Goal: Task Accomplishment & Management: Manage account settings

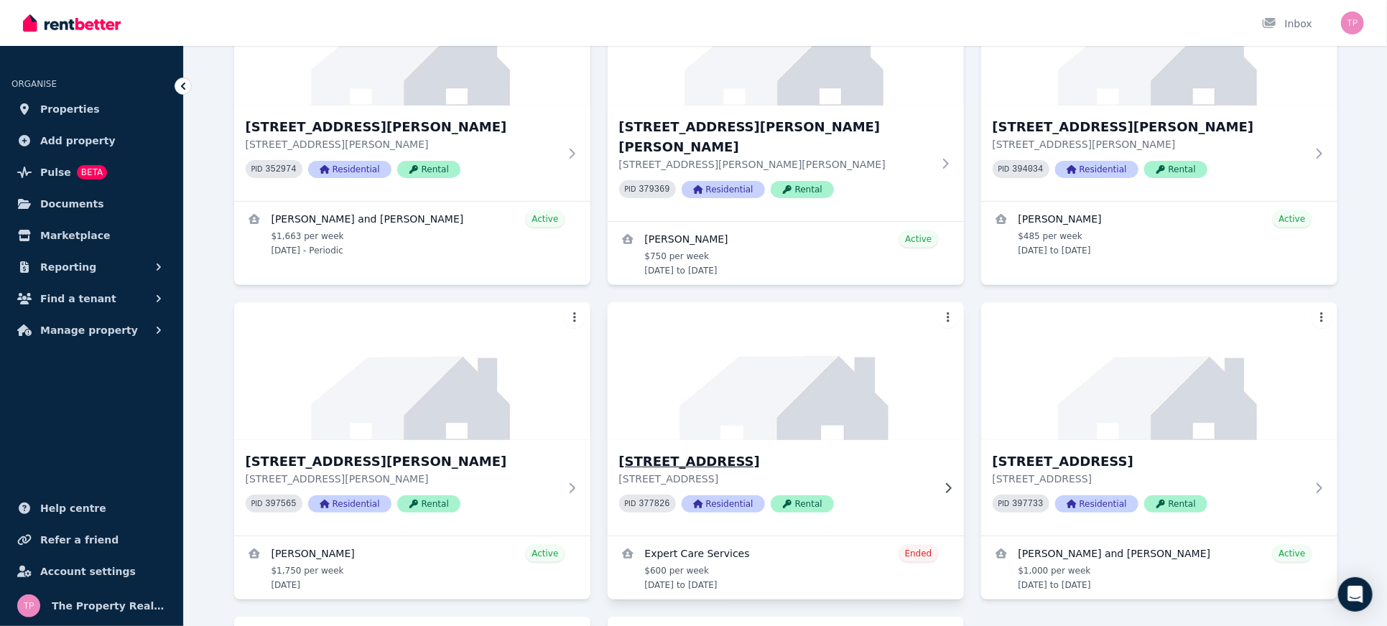
scroll to position [191, 0]
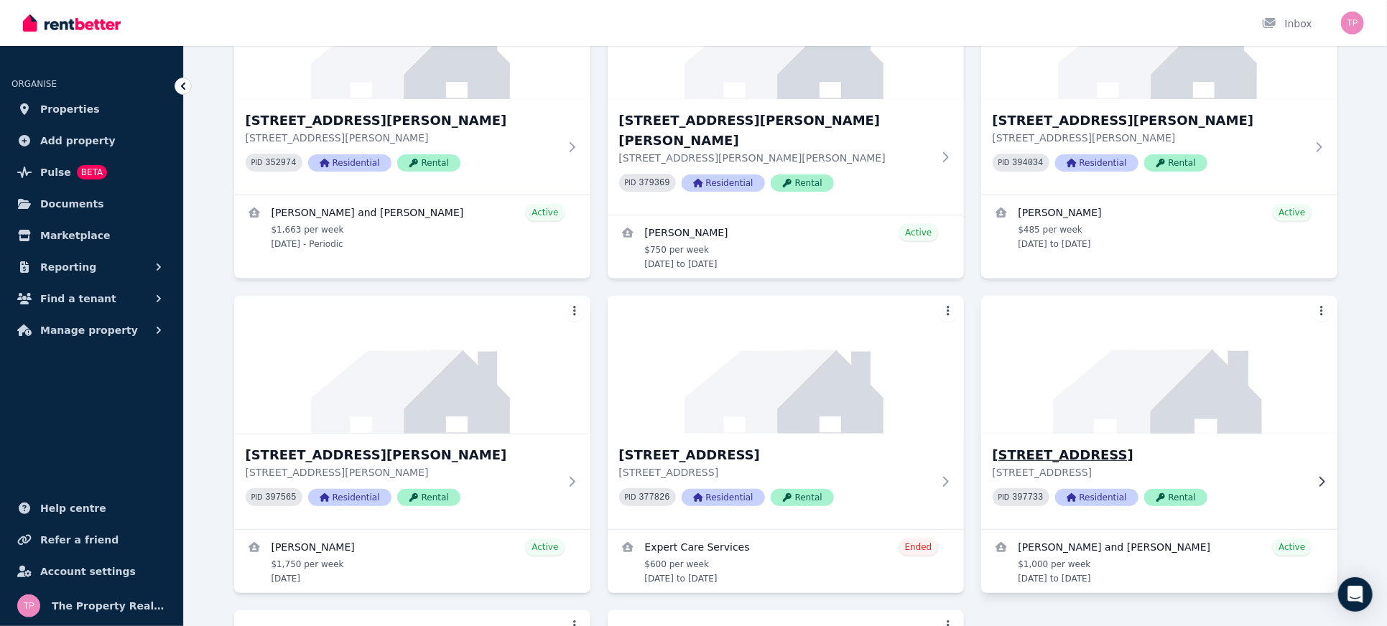
click at [1037, 445] on h3 "[STREET_ADDRESS]" at bounding box center [1149, 455] width 313 height 20
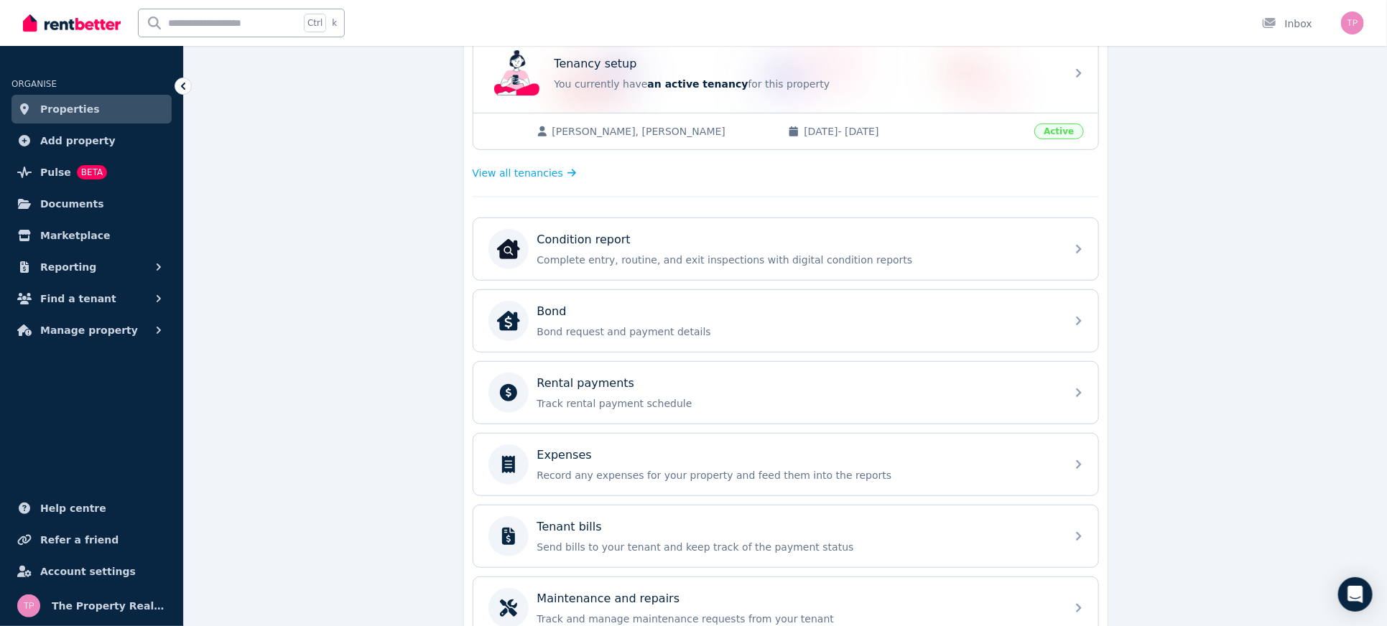
scroll to position [383, 0]
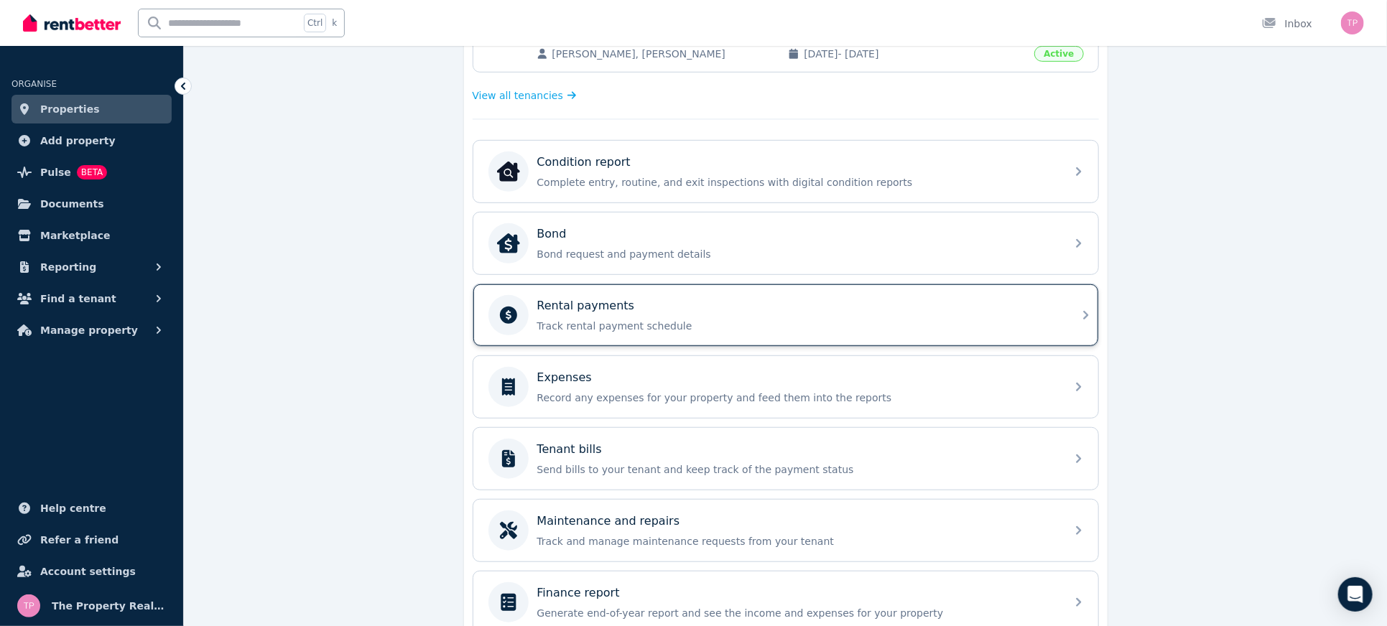
click at [919, 308] on div "Rental payments" at bounding box center [797, 305] width 520 height 17
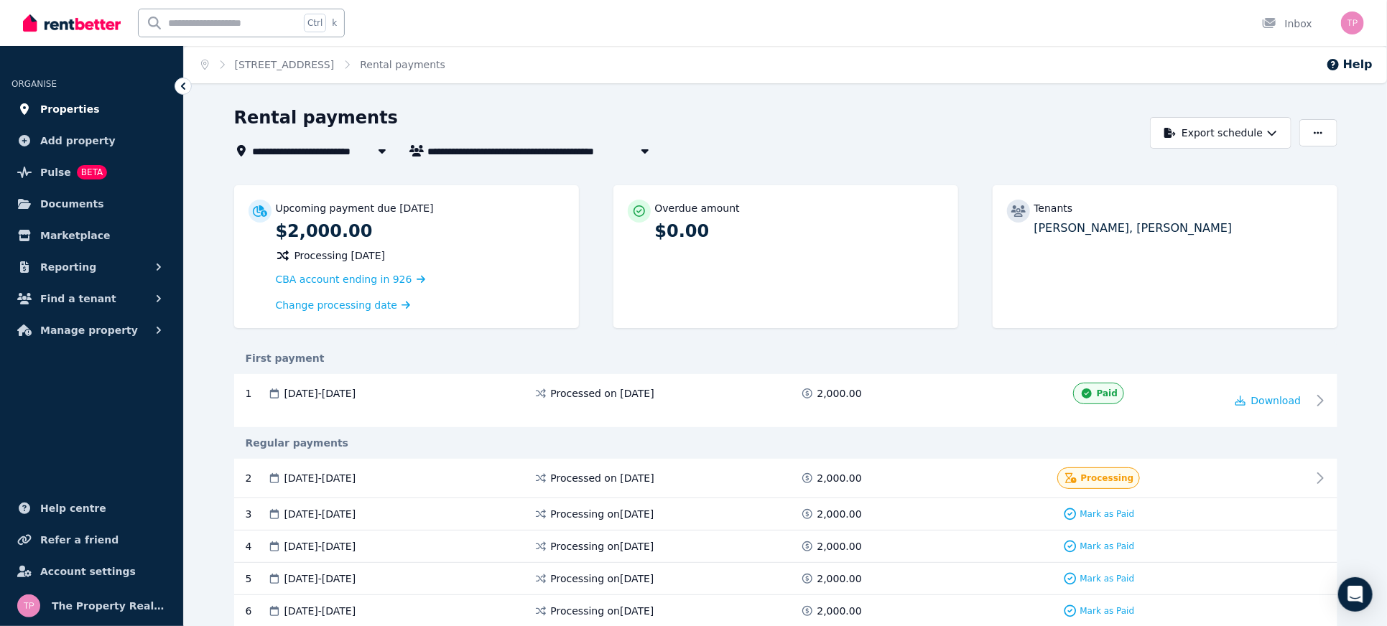
click at [57, 103] on span "Properties" at bounding box center [70, 109] width 60 height 17
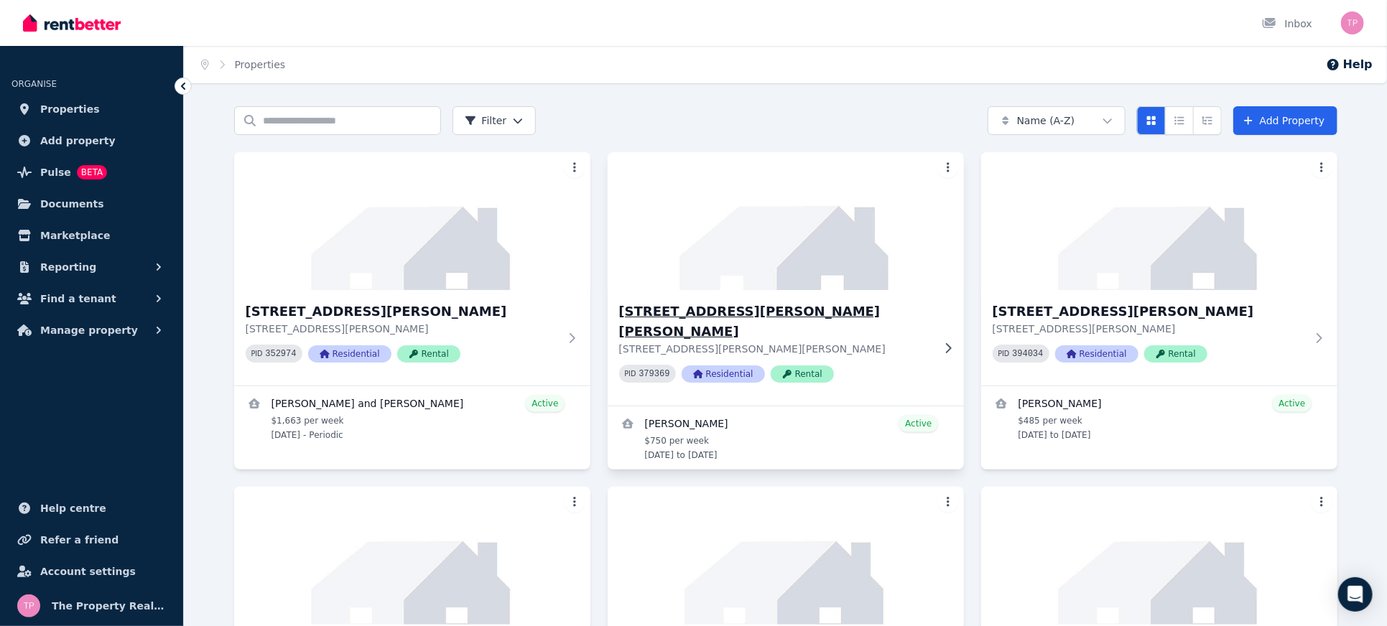
scroll to position [191, 0]
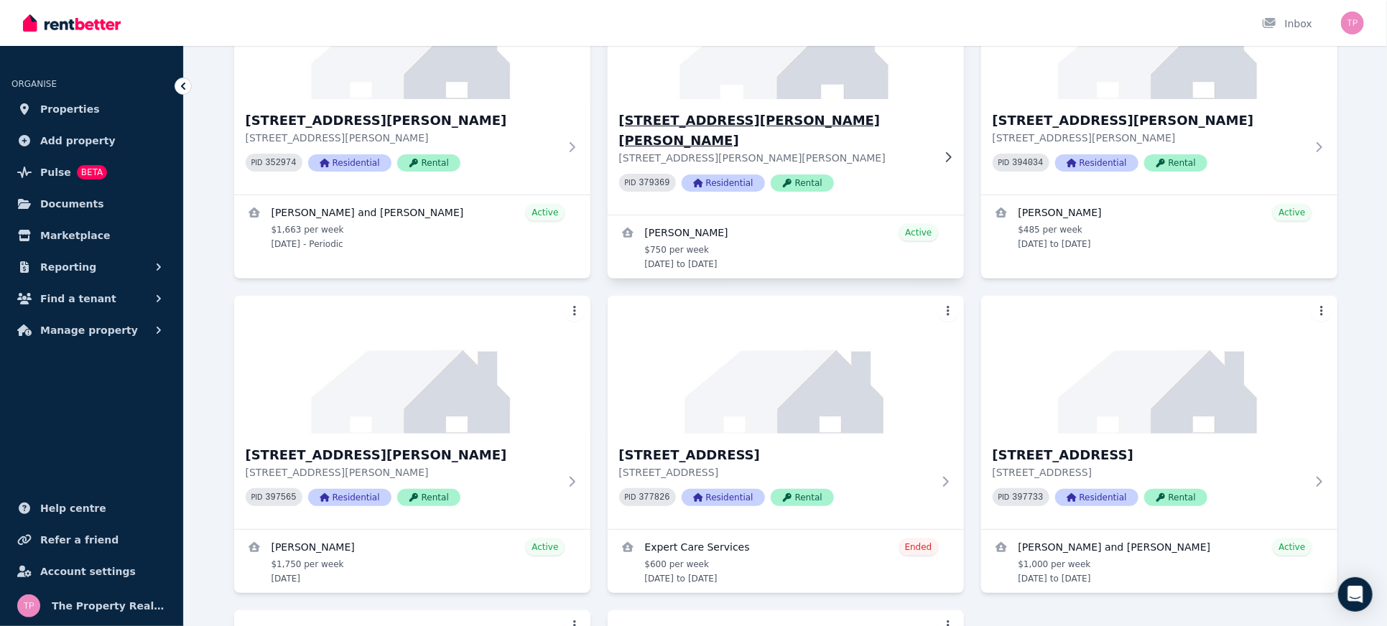
click at [682, 115] on h3 "[STREET_ADDRESS][PERSON_NAME][PERSON_NAME]" at bounding box center [775, 131] width 313 height 40
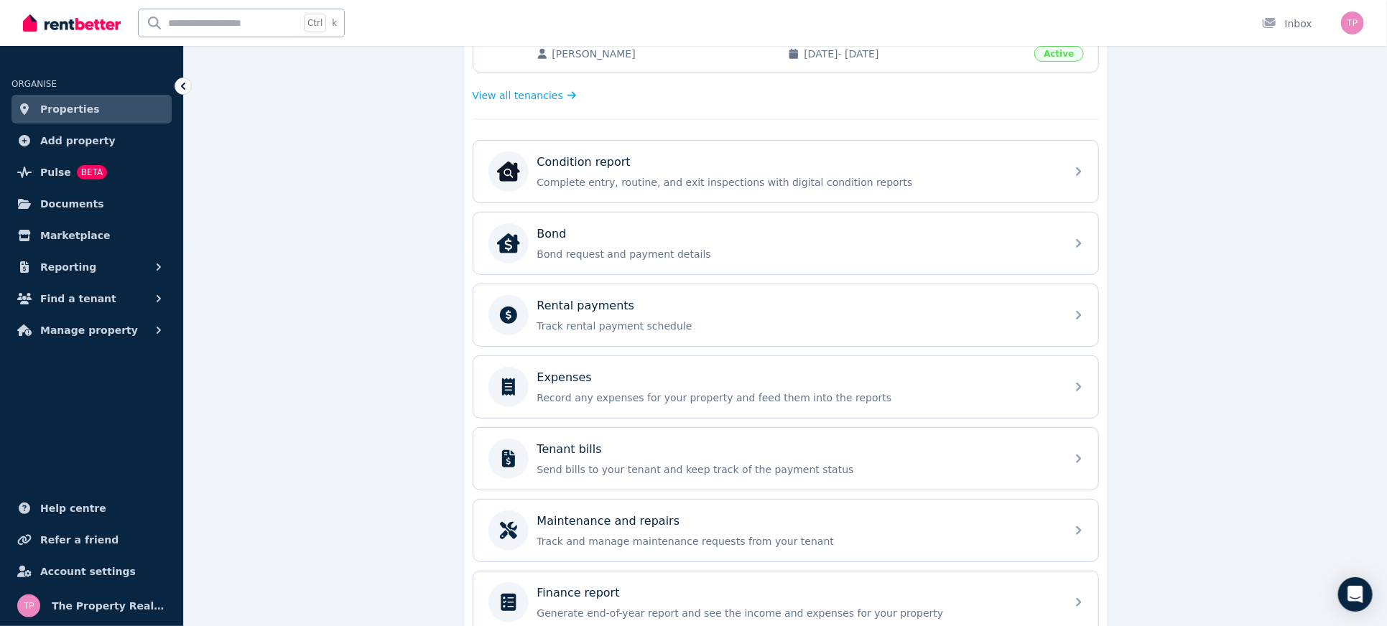
scroll to position [446, 0]
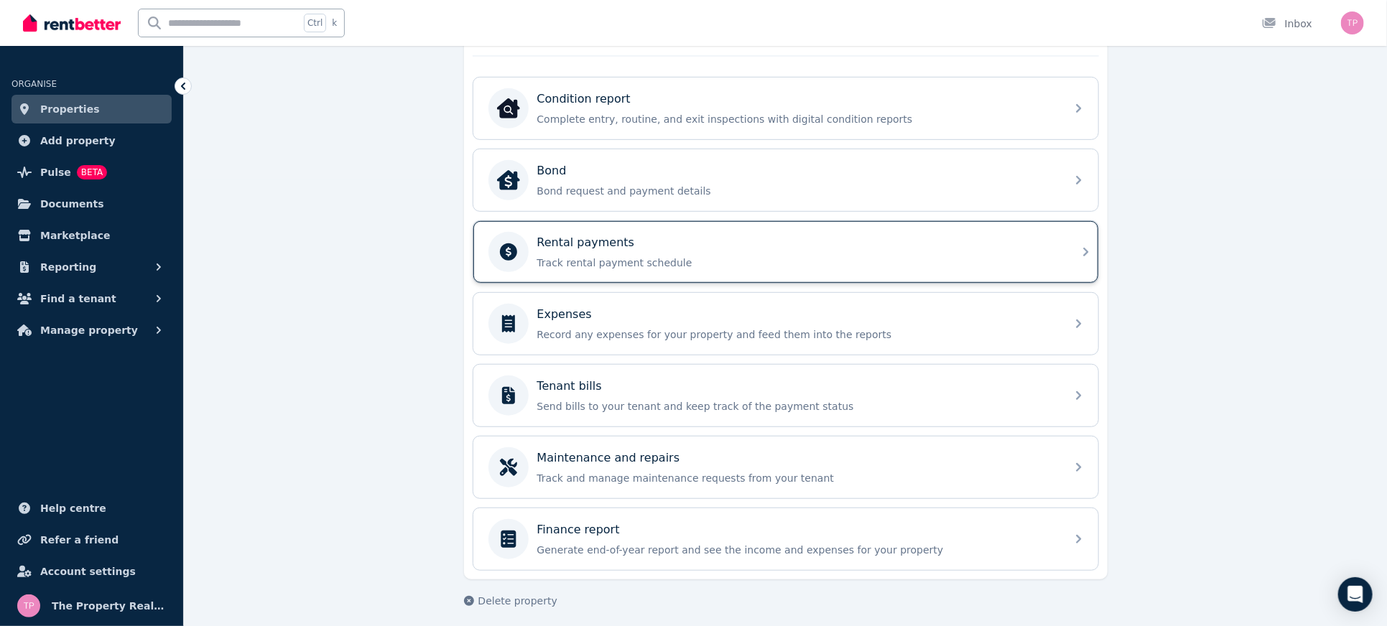
click at [698, 256] on p "Track rental payment schedule" at bounding box center [797, 263] width 520 height 14
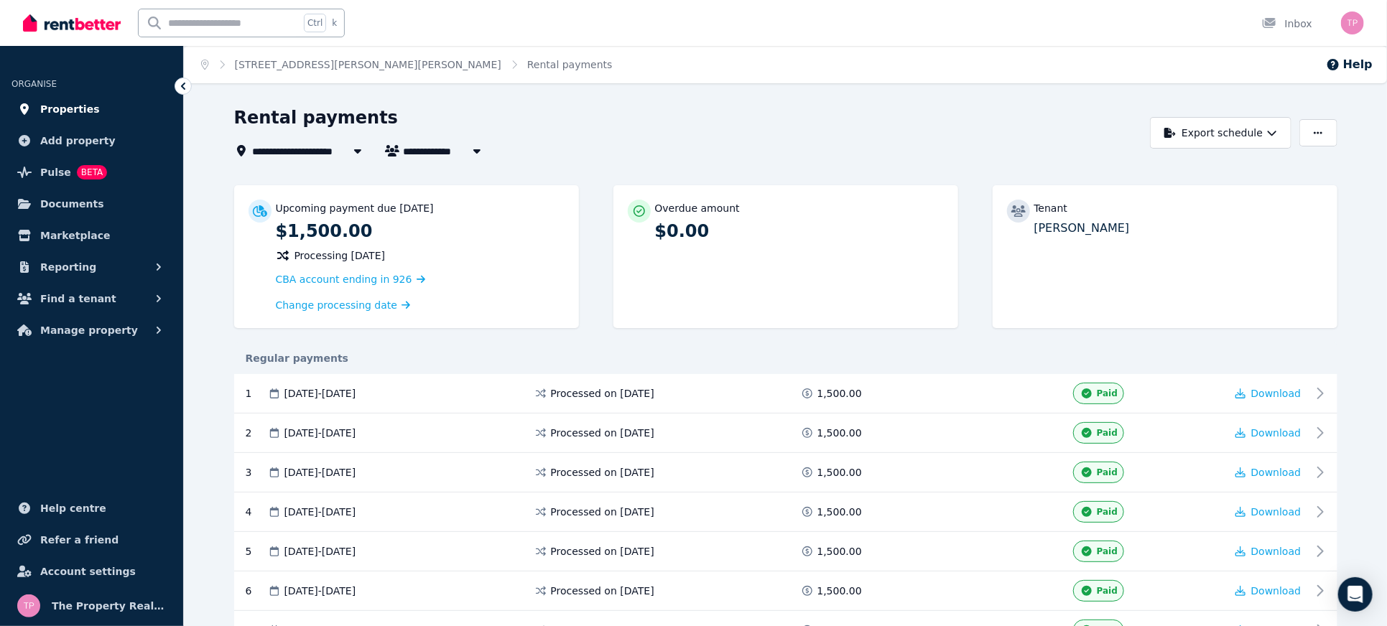
click at [75, 111] on span "Properties" at bounding box center [70, 109] width 60 height 17
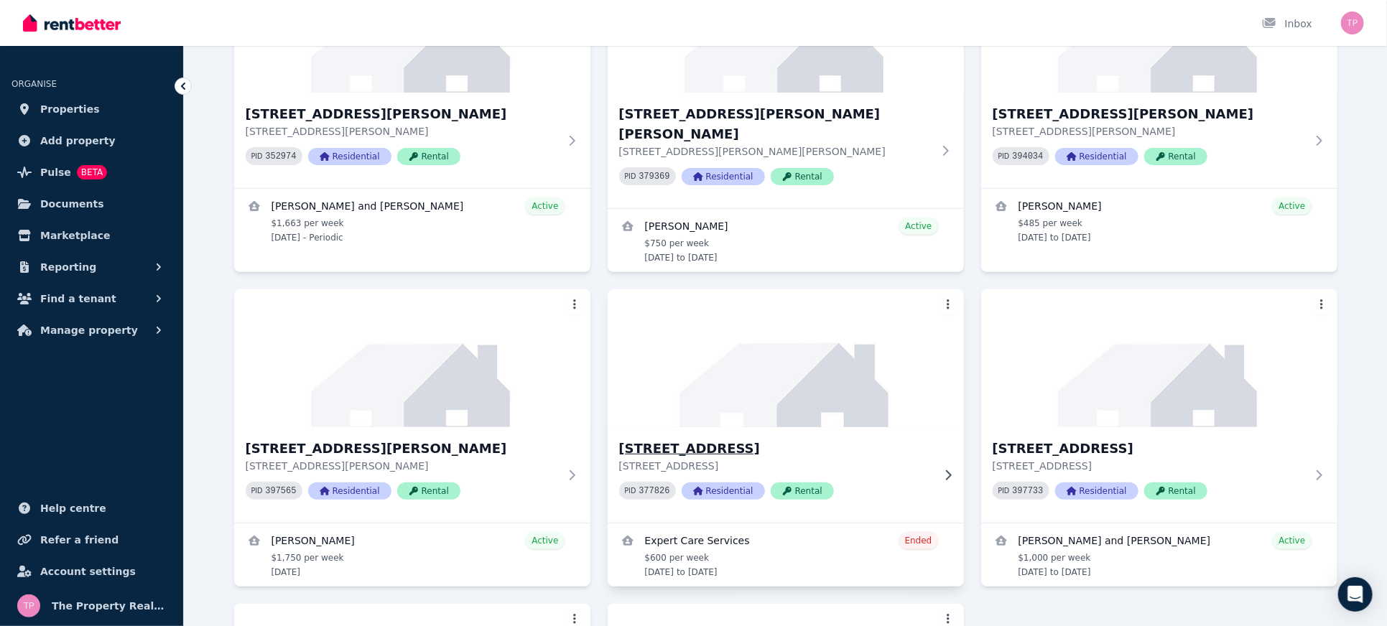
scroll to position [383, 0]
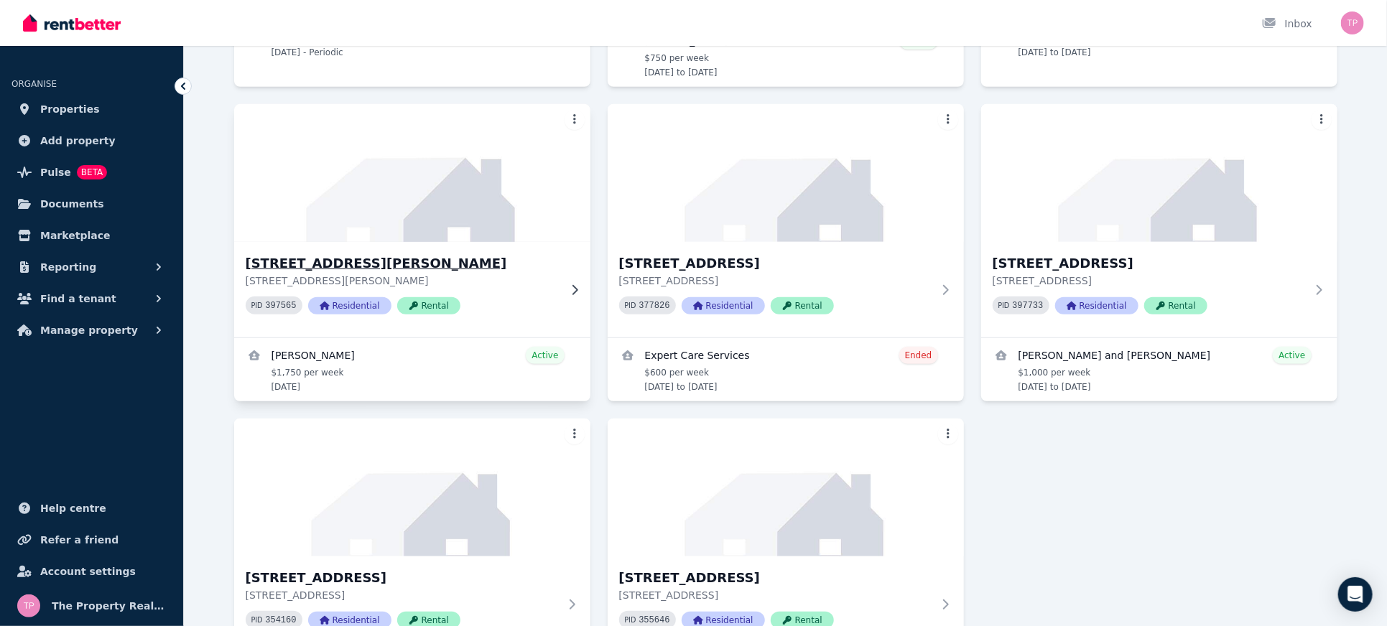
click at [405, 254] on h3 "[STREET_ADDRESS][PERSON_NAME]" at bounding box center [402, 264] width 313 height 20
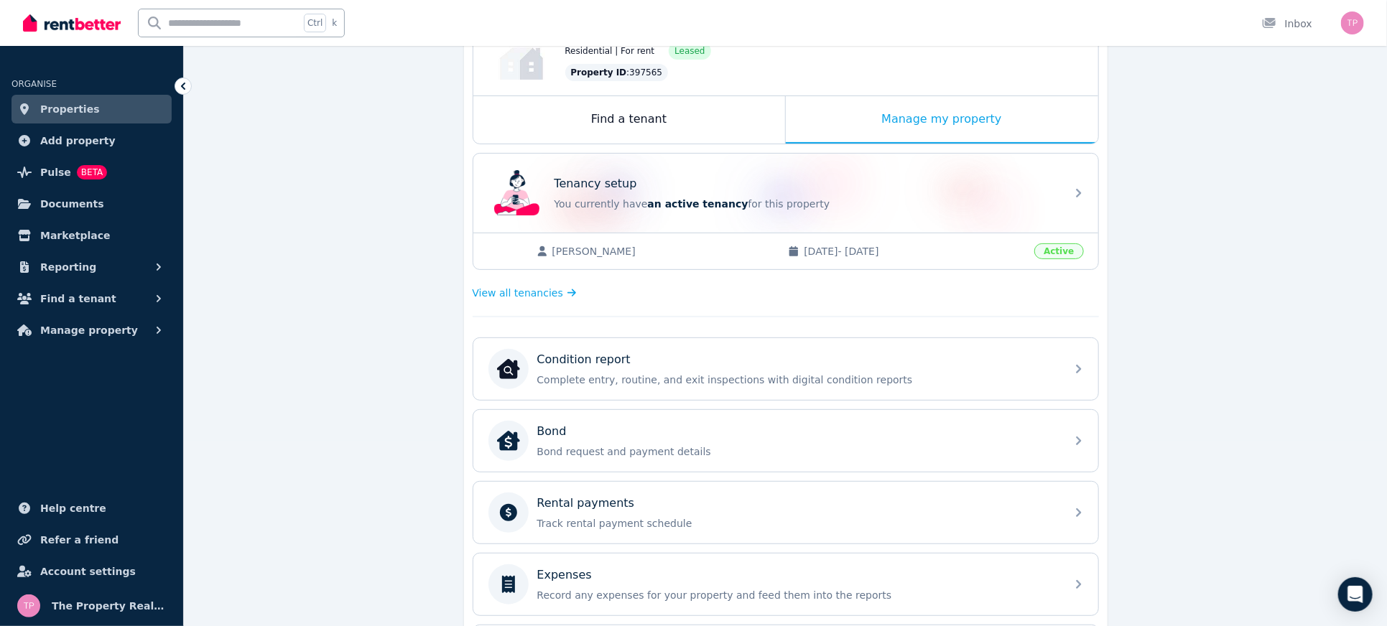
scroll to position [446, 0]
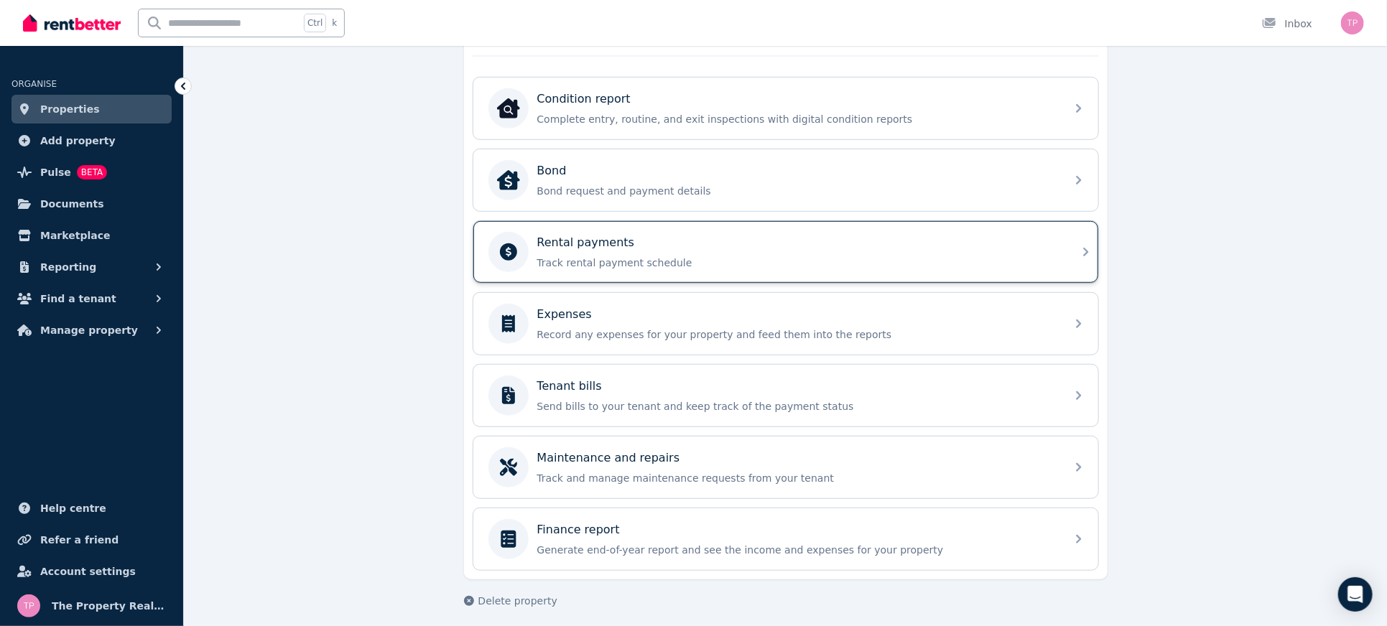
click at [679, 256] on p "Track rental payment schedule" at bounding box center [797, 263] width 520 height 14
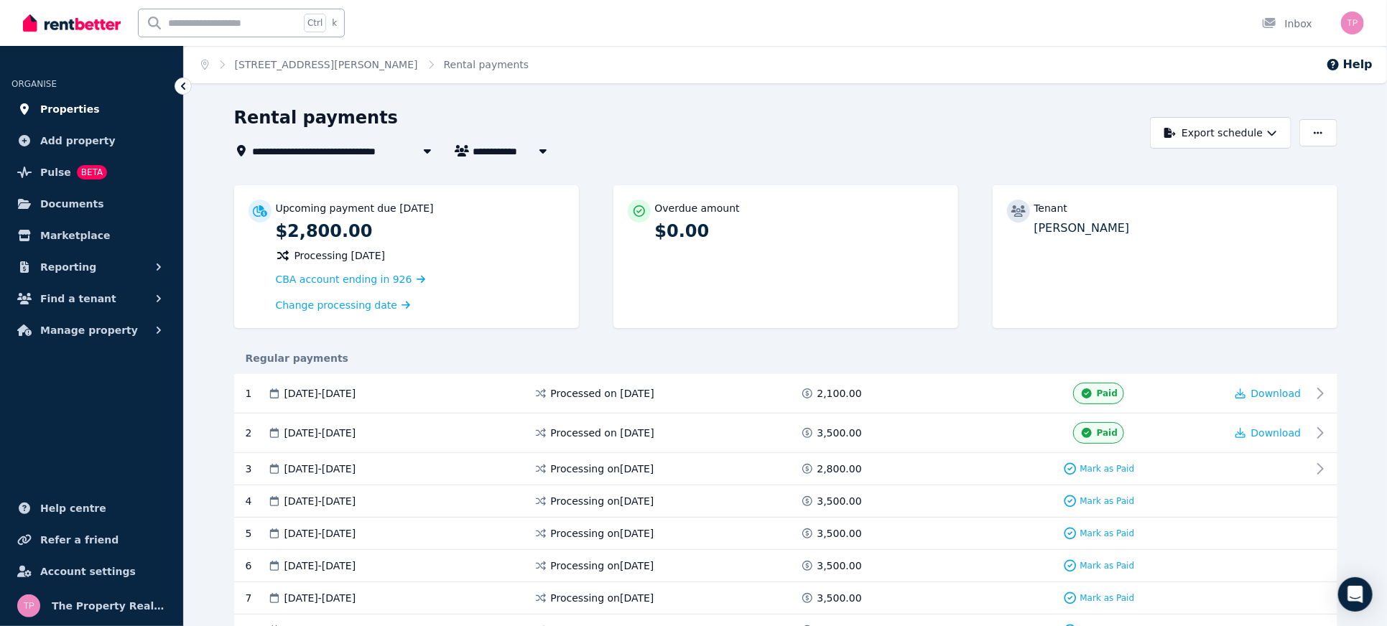
click at [48, 104] on span "Properties" at bounding box center [70, 109] width 60 height 17
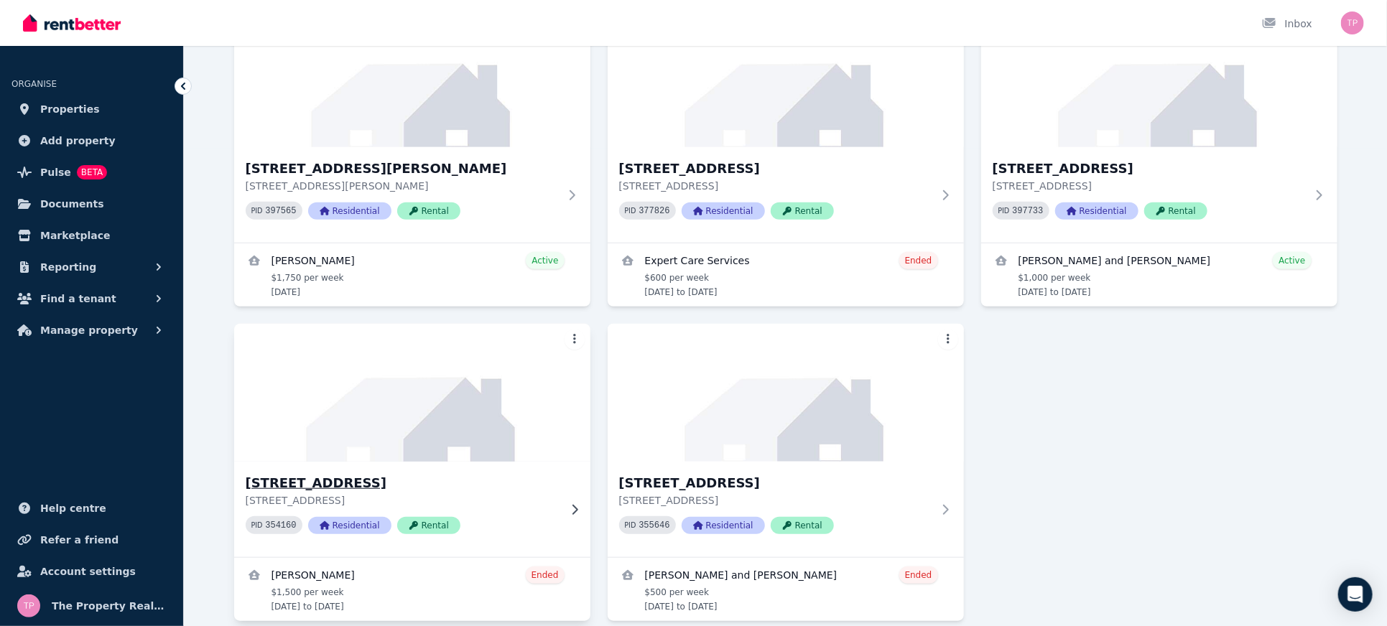
scroll to position [519, 0]
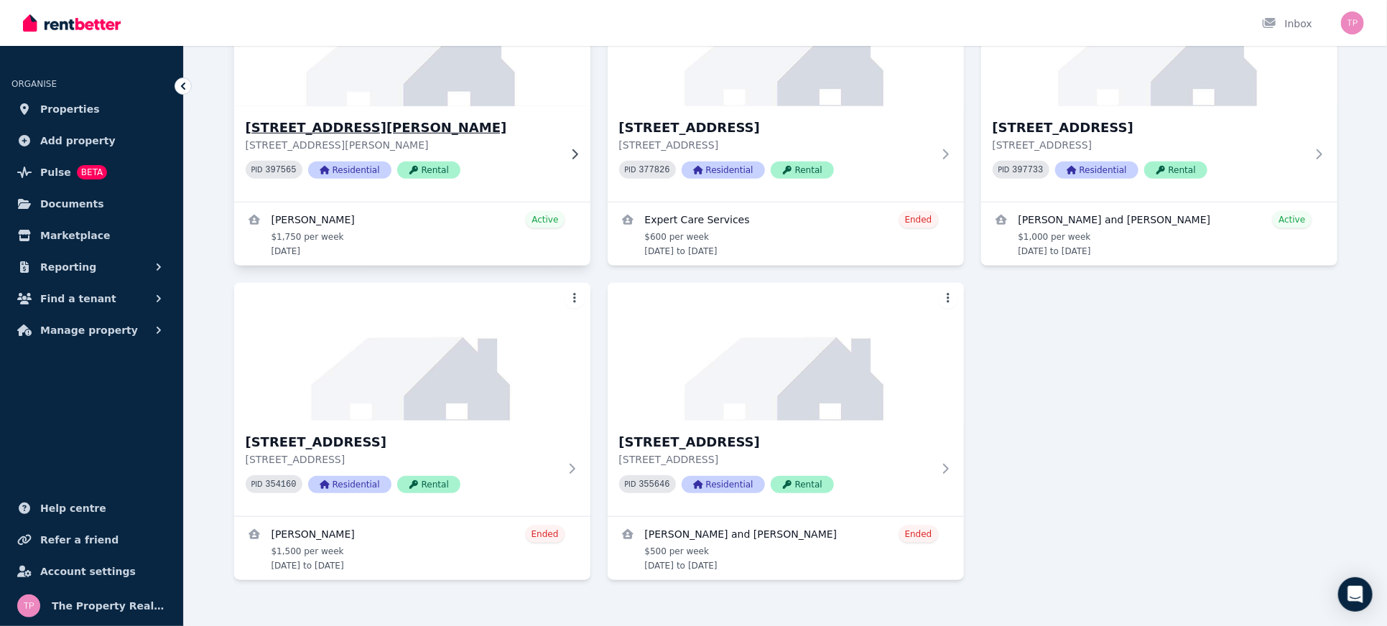
click at [374, 118] on h3 "[STREET_ADDRESS][PERSON_NAME]" at bounding box center [402, 128] width 313 height 20
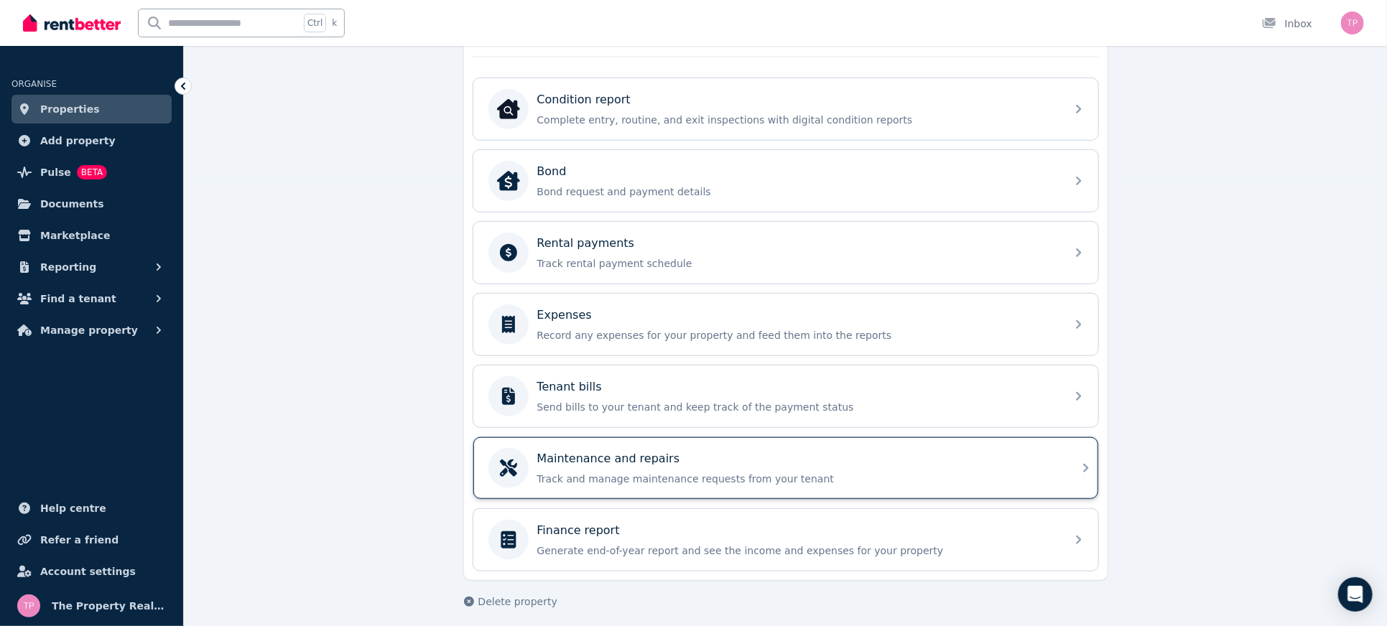
scroll to position [446, 0]
click at [777, 522] on div "Finance report" at bounding box center [797, 530] width 520 height 17
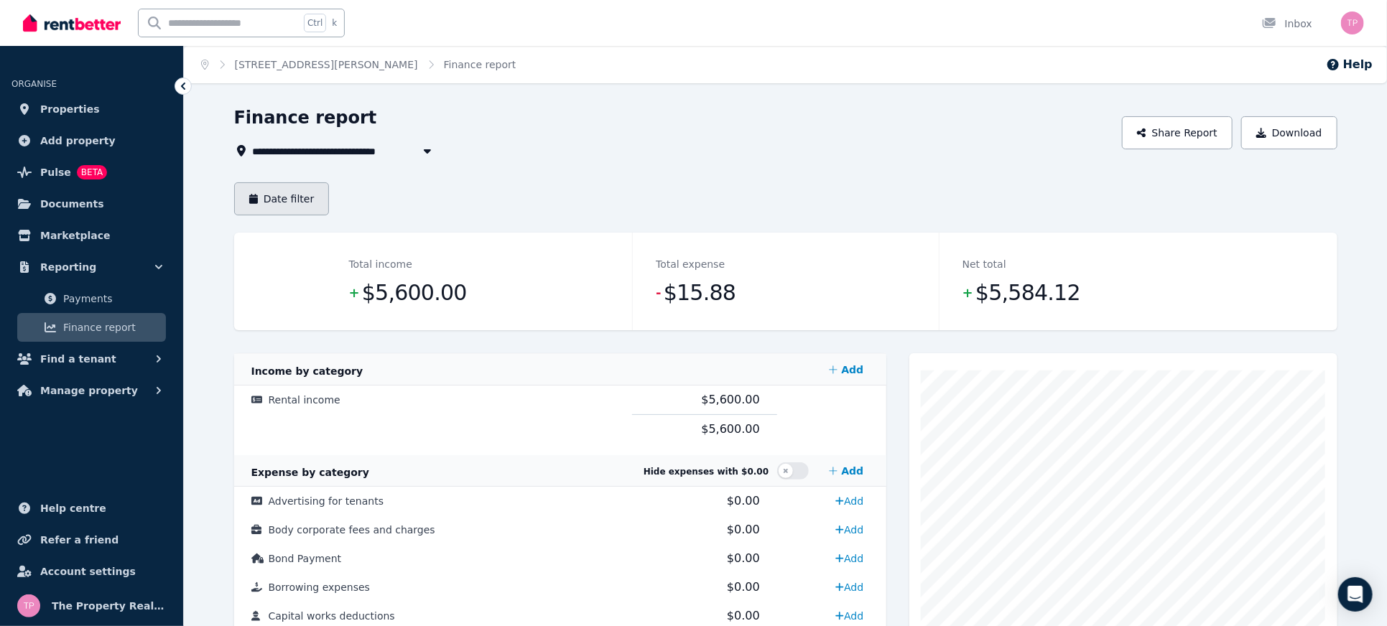
click at [292, 198] on button "Date filter" at bounding box center [282, 198] width 96 height 33
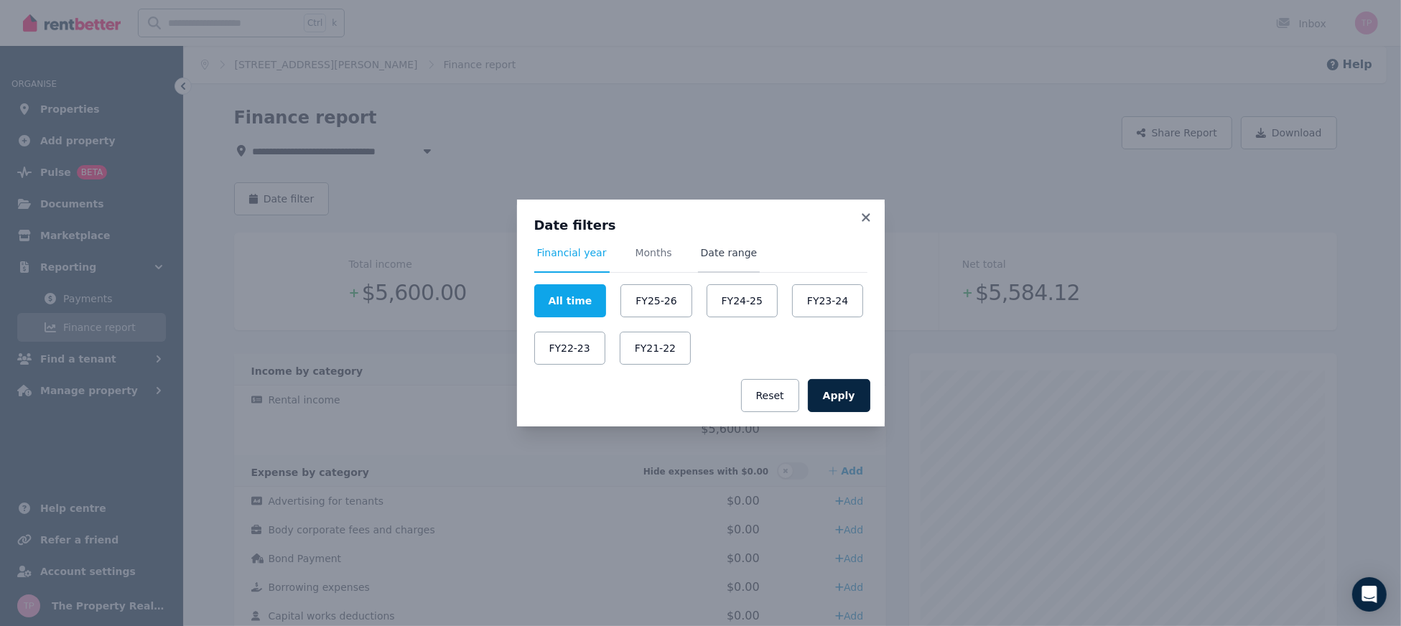
click at [722, 252] on span "Date range" at bounding box center [729, 253] width 57 height 14
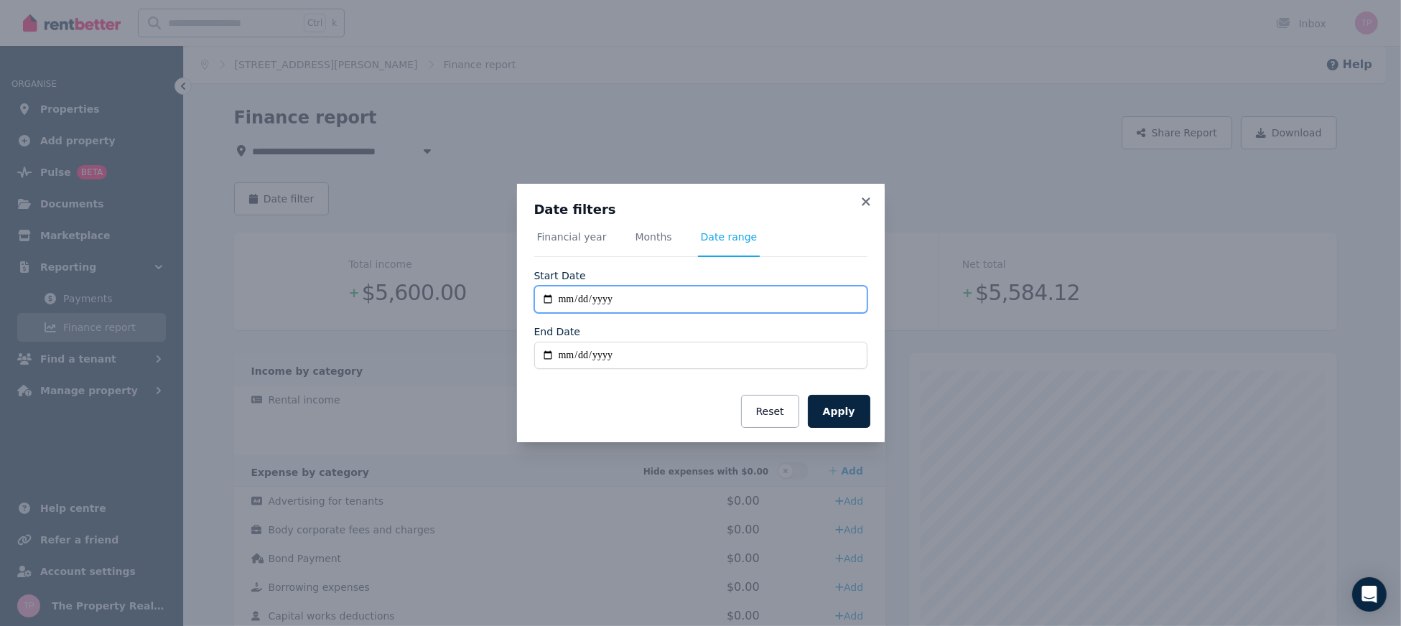
click at [541, 297] on input "**********" at bounding box center [700, 299] width 333 height 27
type input "**********"
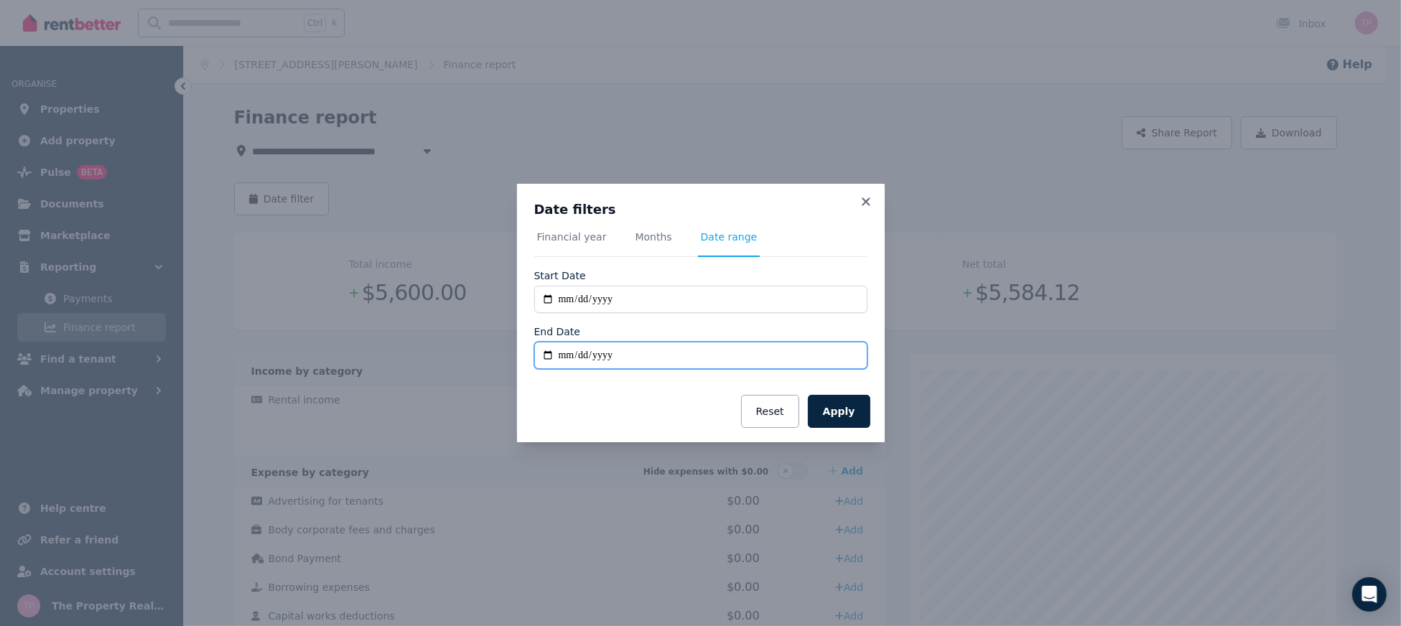
click at [542, 354] on input "End Date" at bounding box center [700, 355] width 333 height 27
type input "**********"
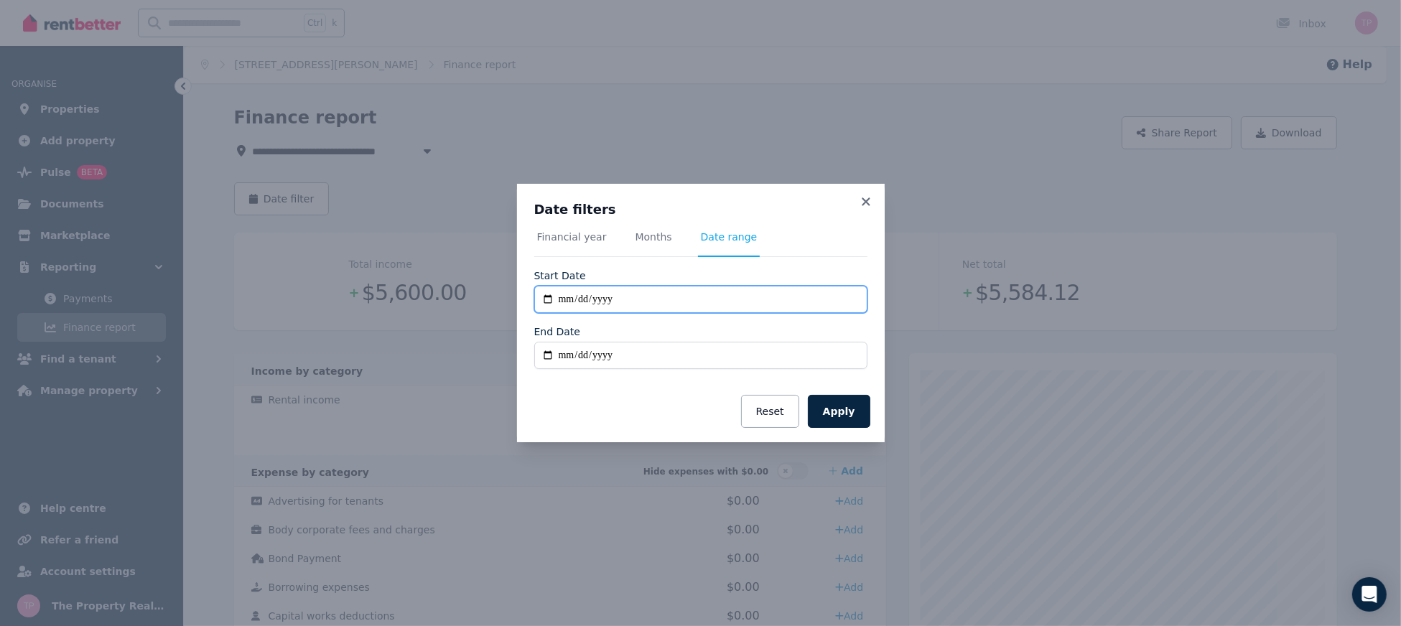
click at [548, 297] on input "**********" at bounding box center [700, 299] width 333 height 27
type input "**********"
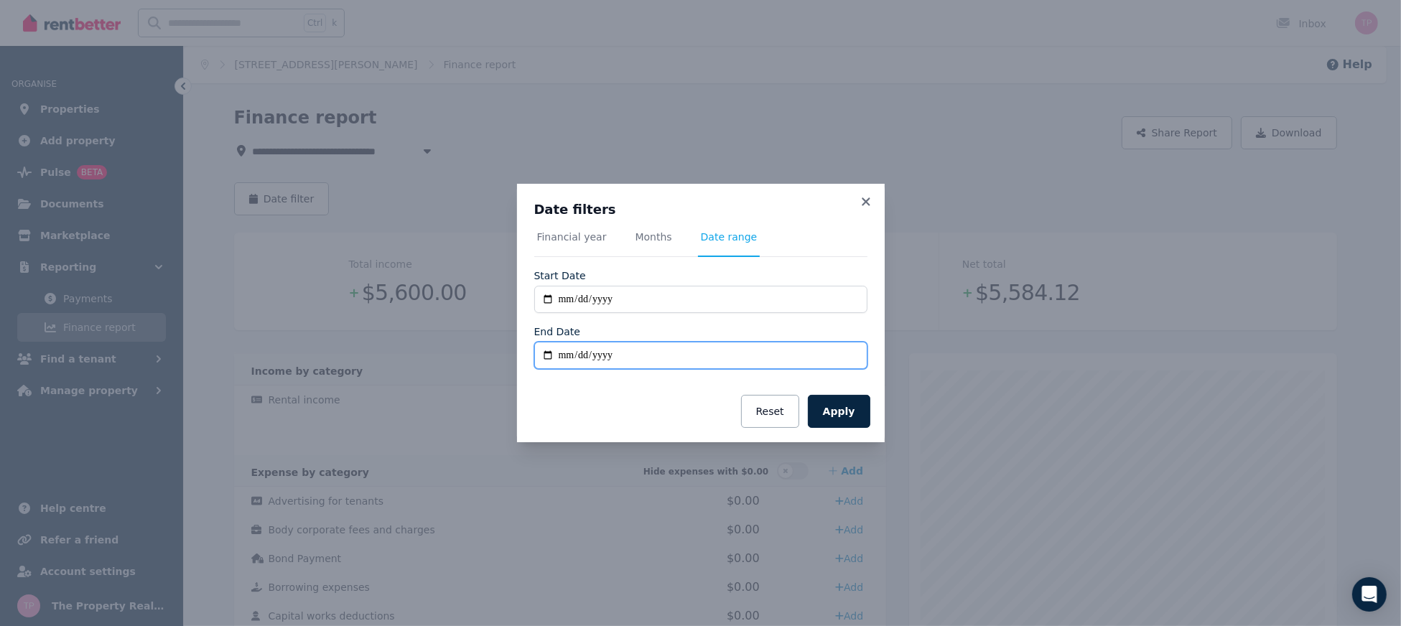
click at [547, 351] on input "**********" at bounding box center [700, 355] width 333 height 27
type input "**********"
click at [849, 405] on button "Apply" at bounding box center [839, 411] width 62 height 33
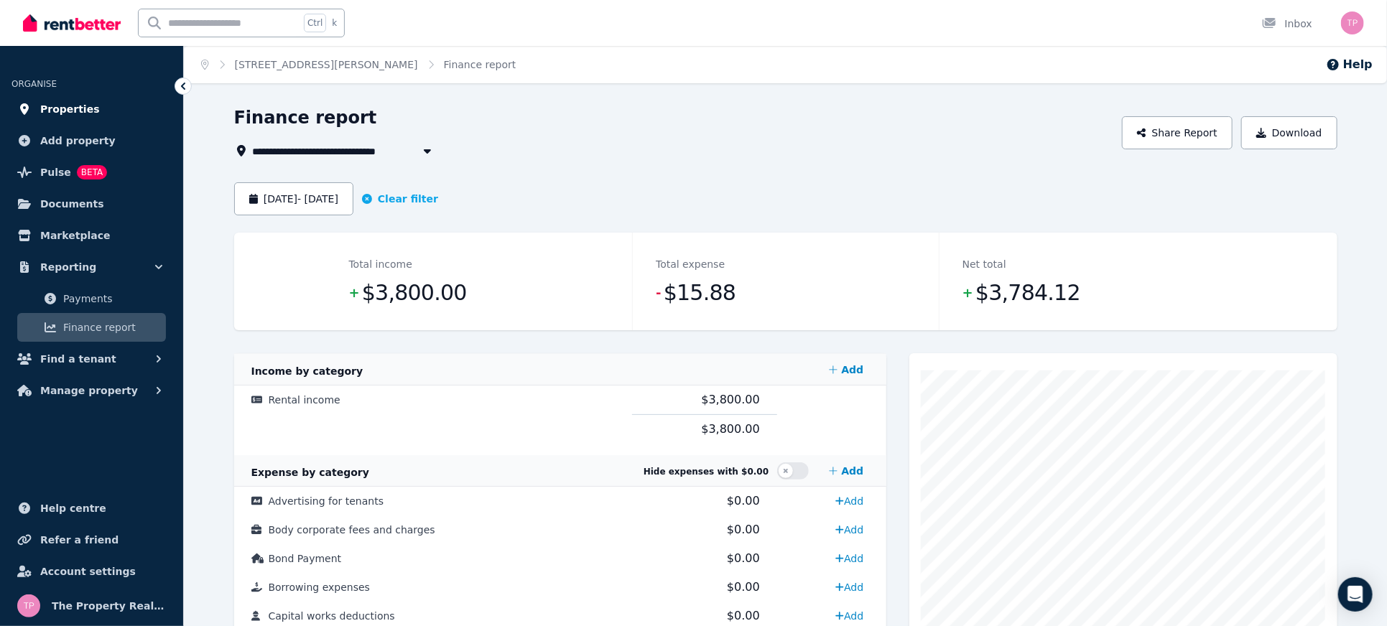
click at [85, 103] on span "Properties" at bounding box center [70, 109] width 60 height 17
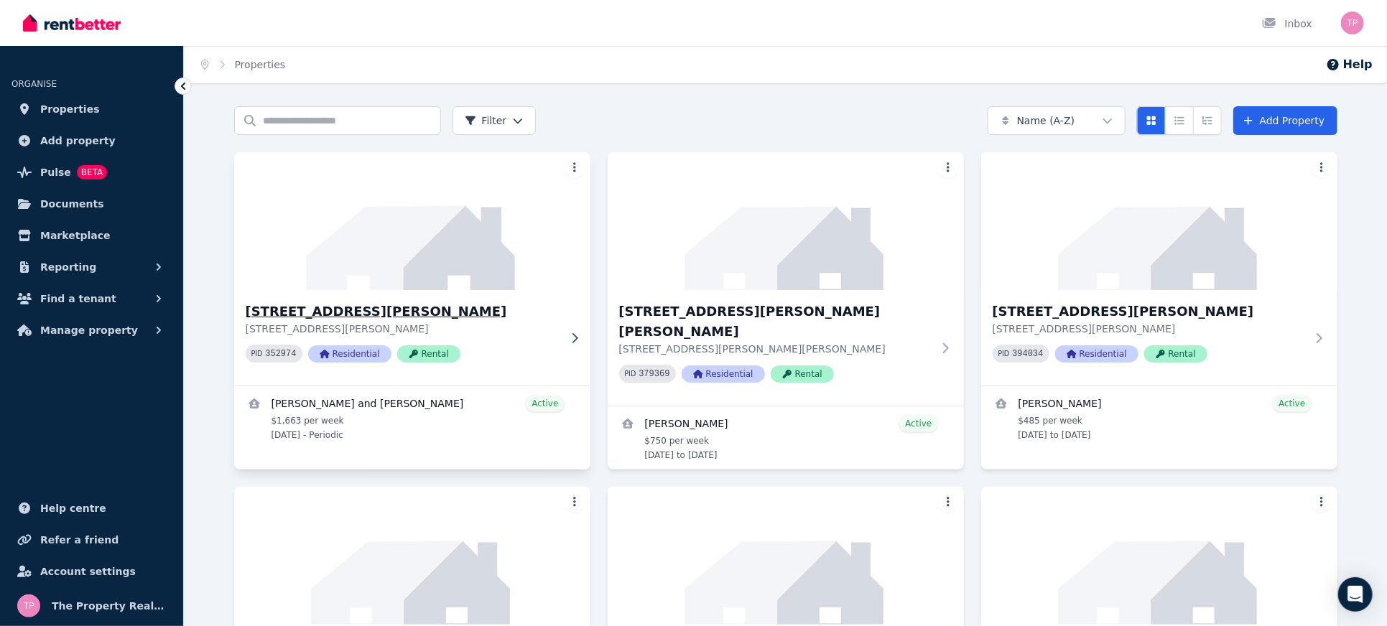
click at [340, 307] on h3 "[STREET_ADDRESS][PERSON_NAME]" at bounding box center [402, 312] width 313 height 20
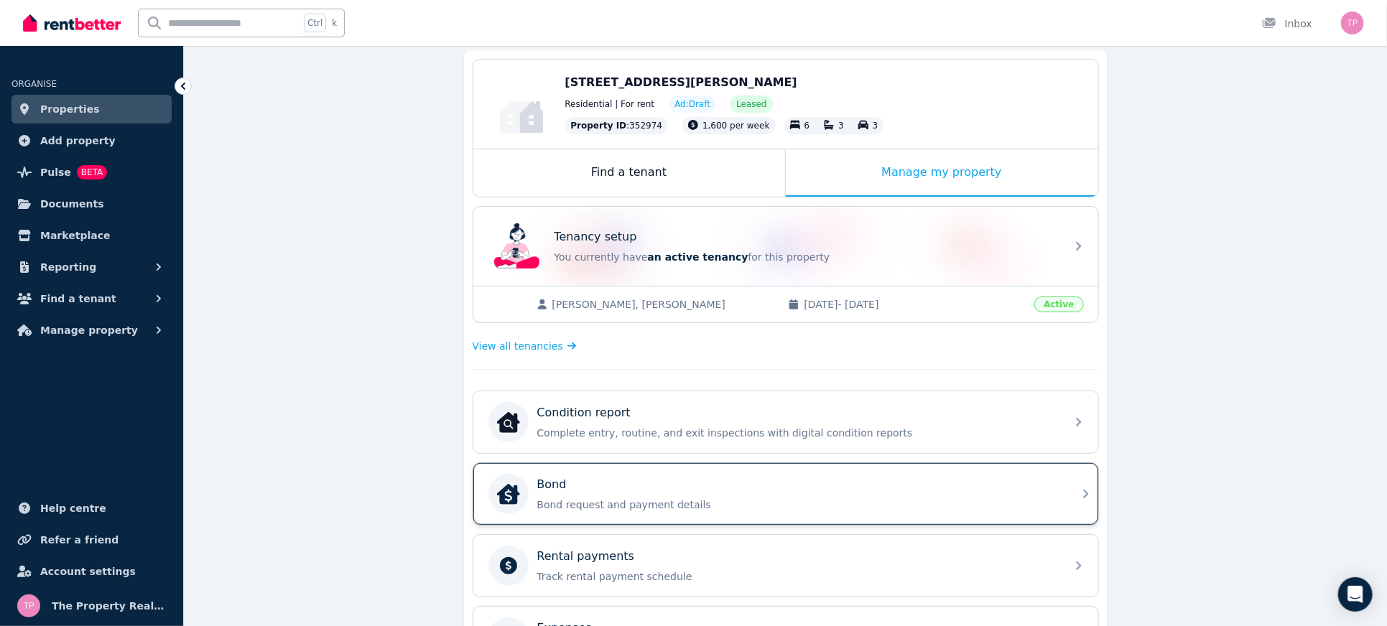
scroll to position [446, 0]
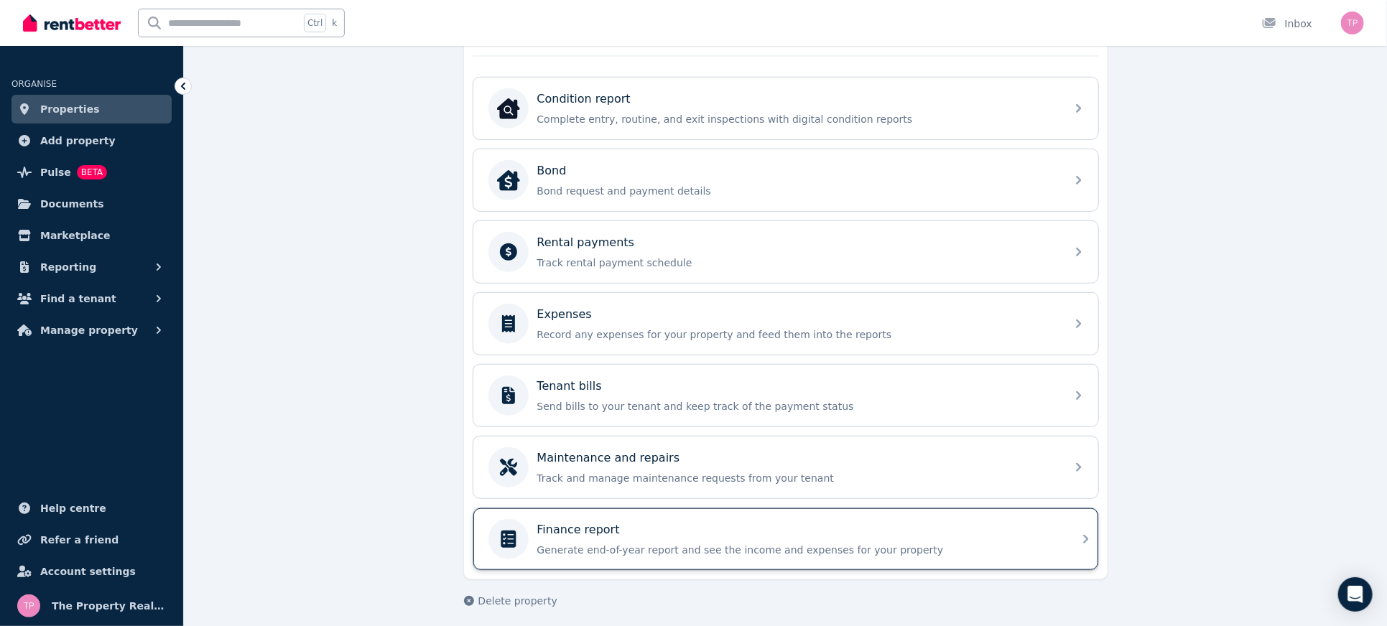
click at [737, 532] on div "Finance report Generate end-of-year report and see the income and expenses for …" at bounding box center [797, 540] width 520 height 36
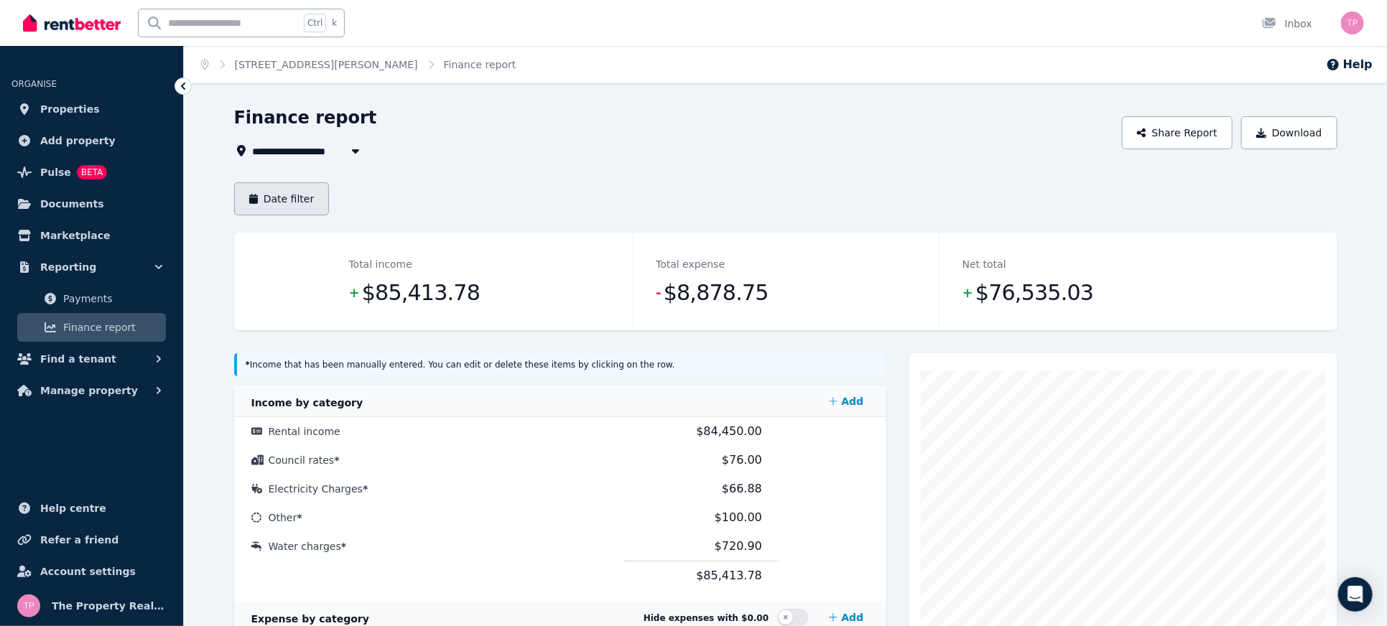
click at [282, 199] on button "Date filter" at bounding box center [282, 198] width 96 height 33
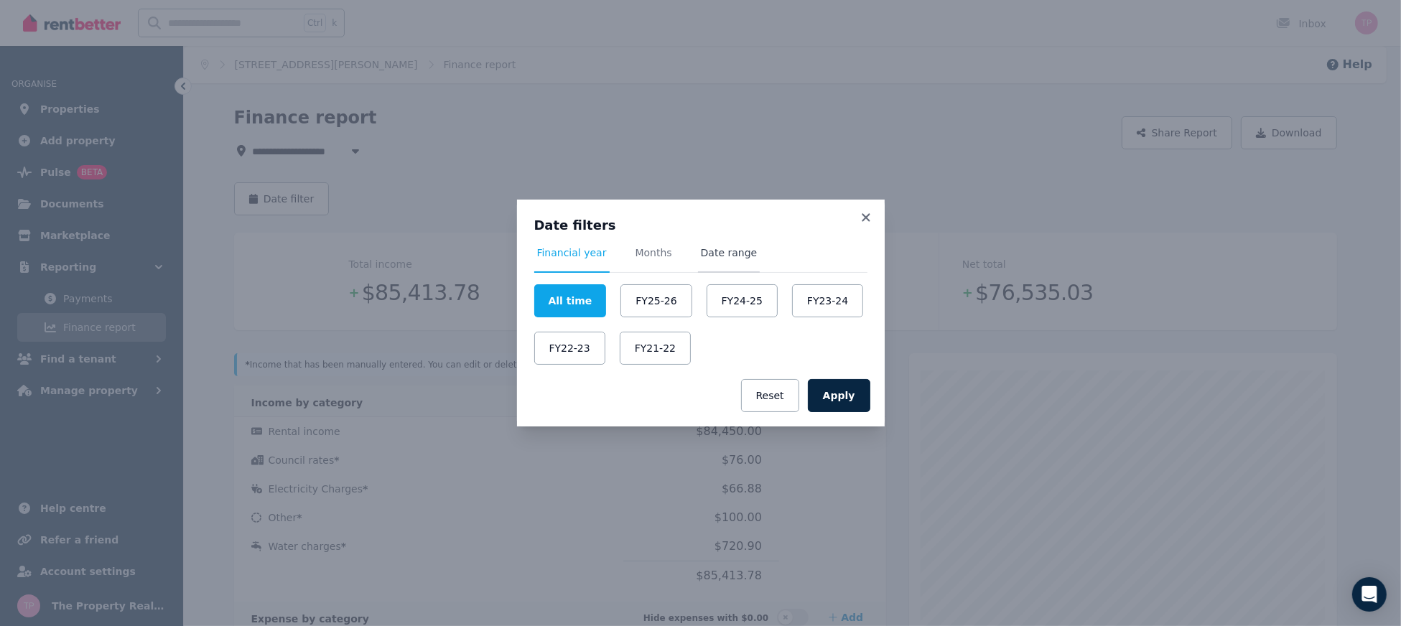
click at [713, 253] on span "Date range" at bounding box center [729, 253] width 57 height 14
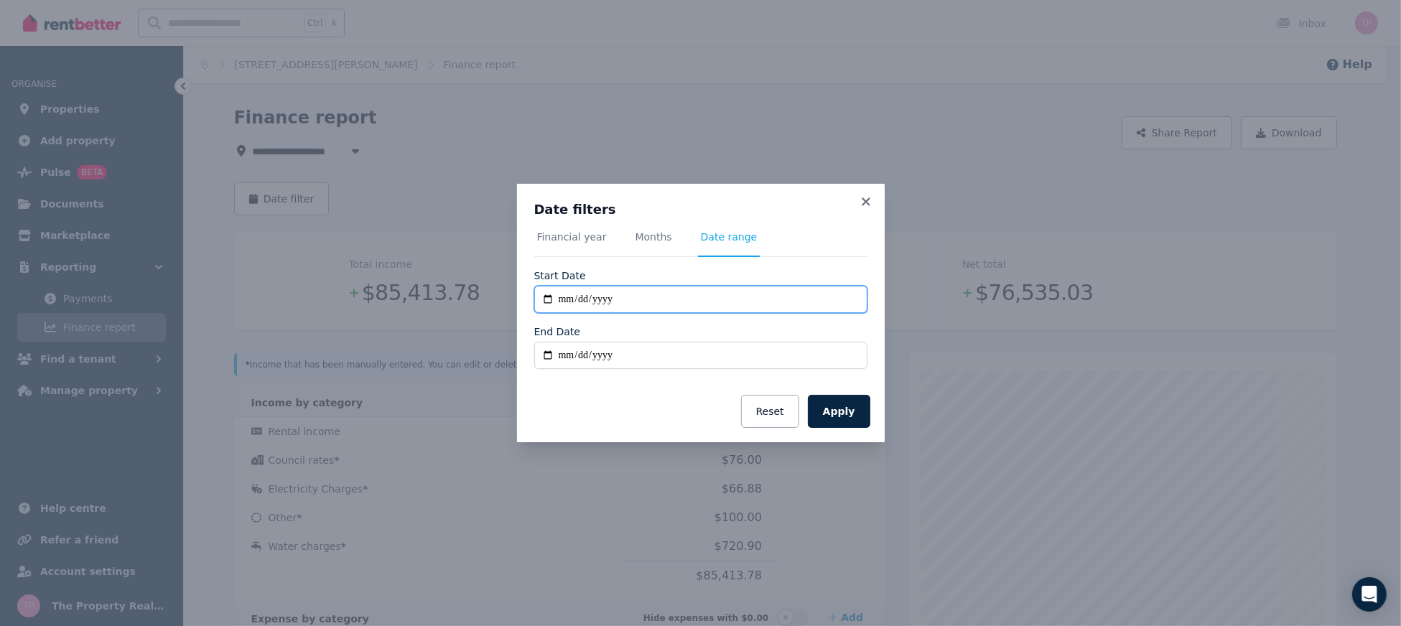
click at [542, 304] on input "**********" at bounding box center [700, 299] width 333 height 27
type input "**********"
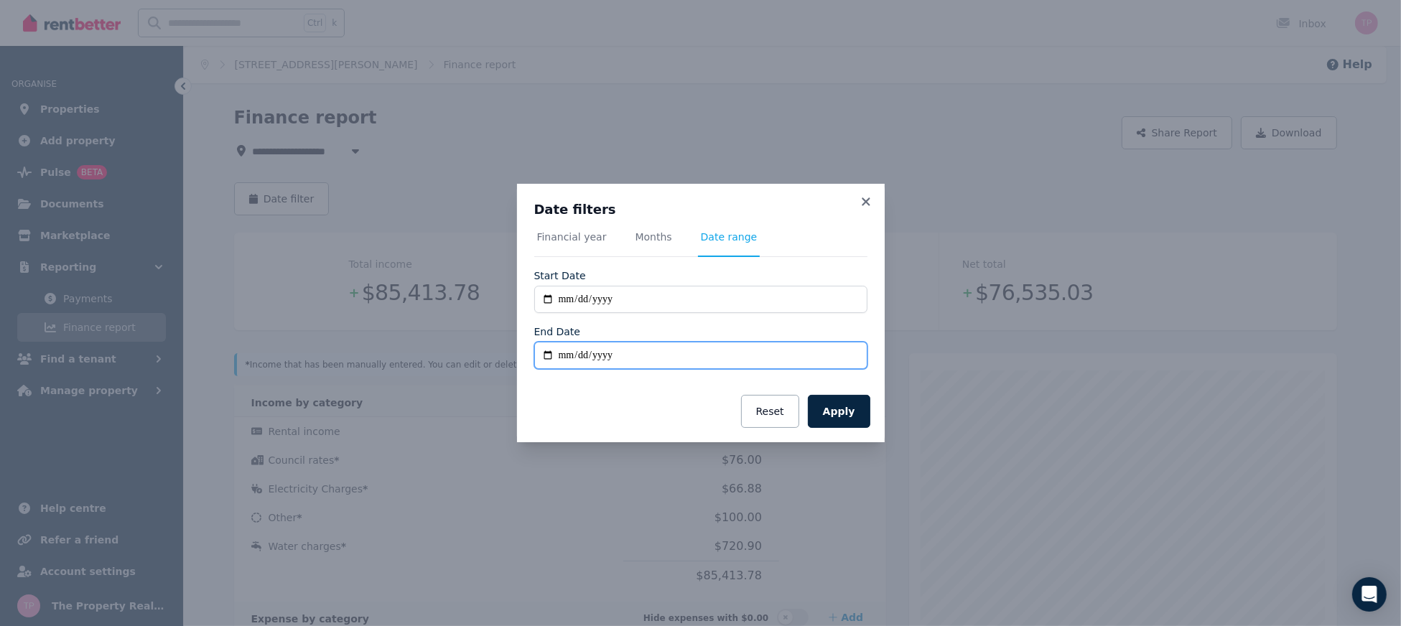
click at [547, 356] on input "End Date" at bounding box center [700, 355] width 333 height 27
type input "**********"
click at [834, 416] on button "Apply" at bounding box center [839, 411] width 62 height 33
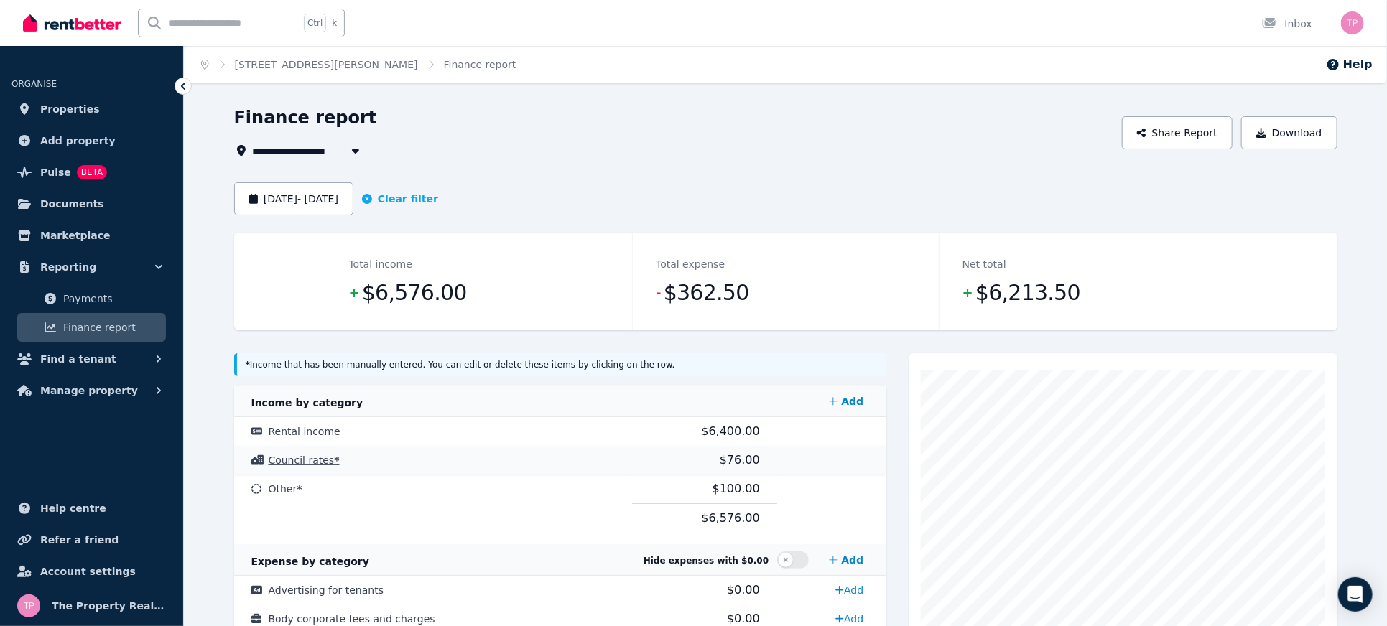
click at [317, 455] on span "Council rates *" at bounding box center [304, 460] width 71 height 11
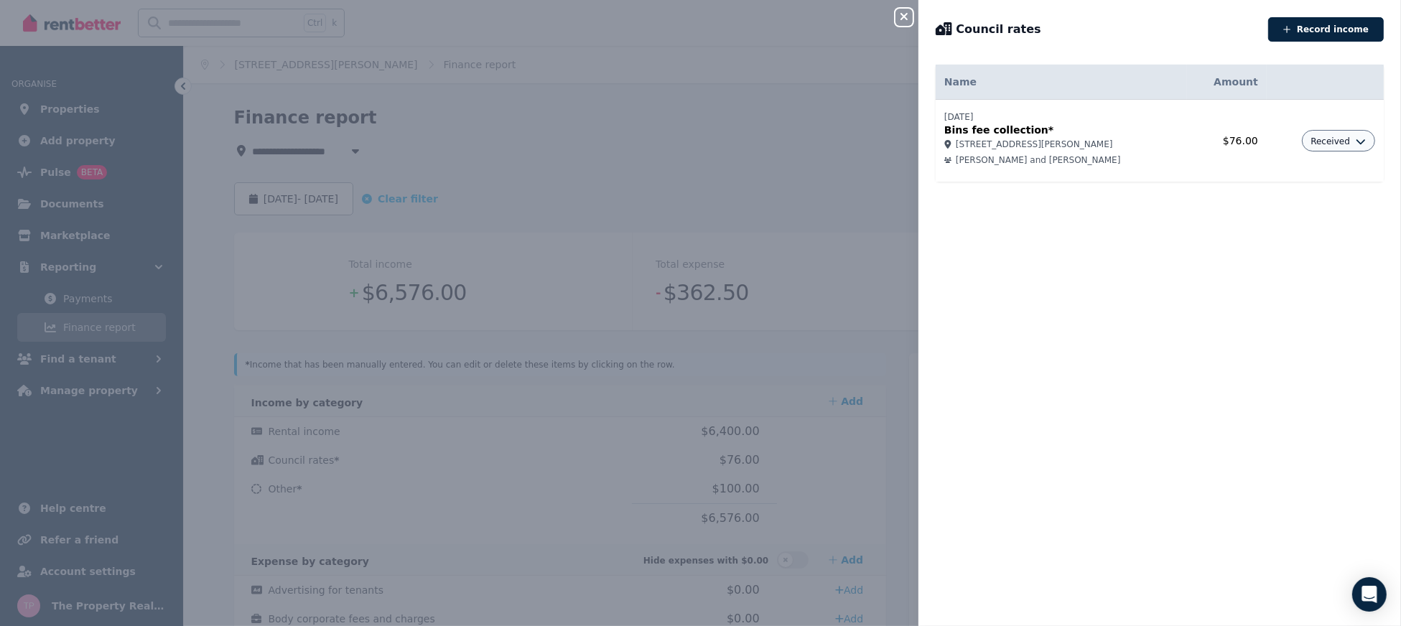
click at [1330, 138] on span "Received" at bounding box center [1331, 141] width 40 height 11
click at [1275, 198] on link "Delete income" at bounding box center [1300, 198] width 138 height 26
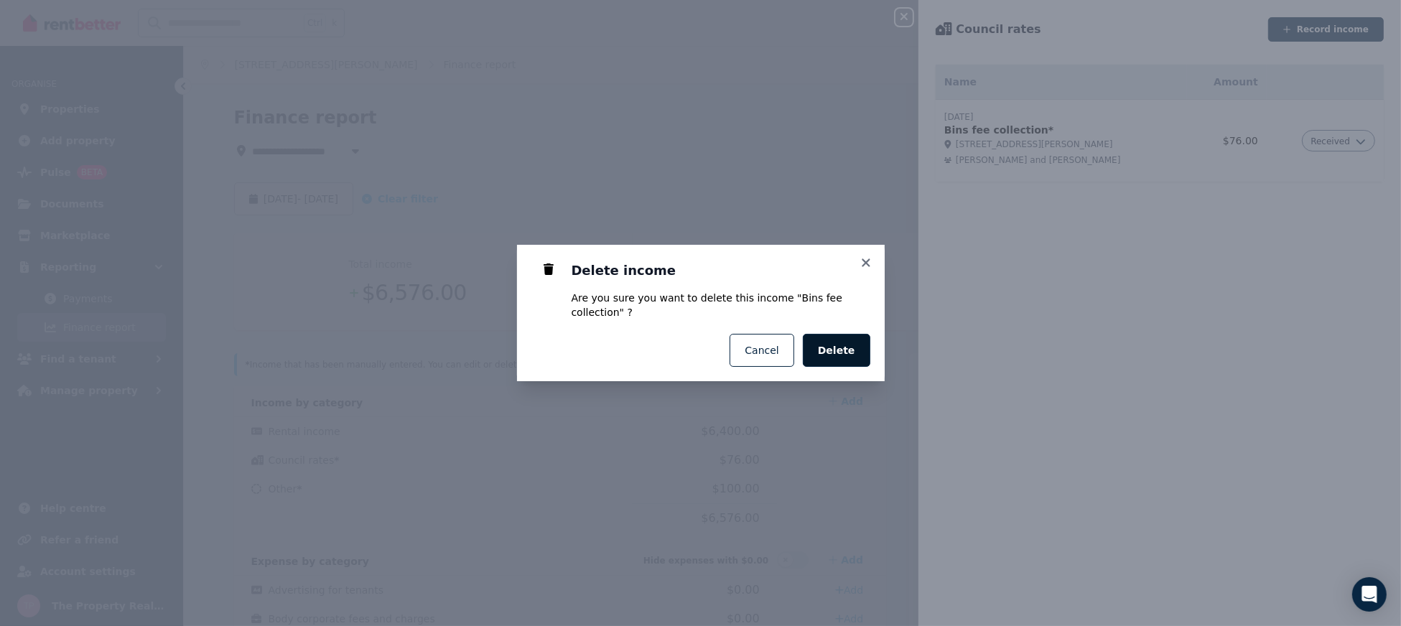
click at [834, 343] on span "Delete" at bounding box center [836, 350] width 37 height 14
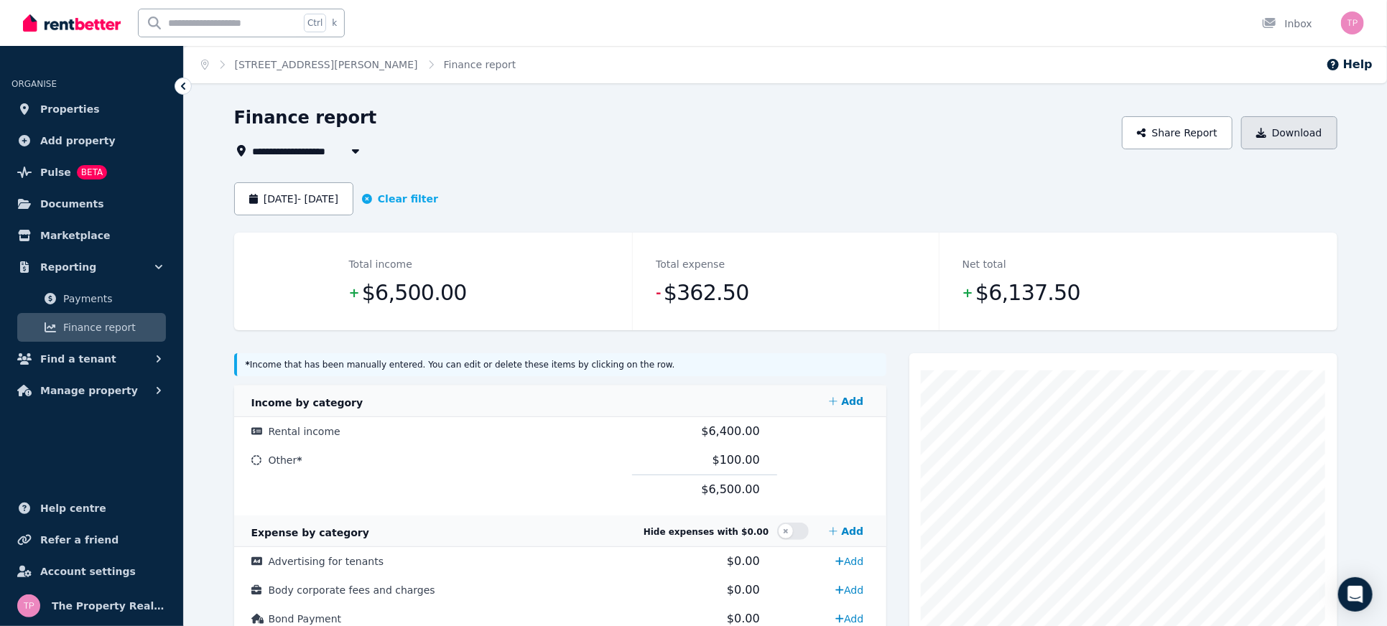
click at [1330, 138] on button "Download" at bounding box center [1289, 132] width 96 height 33
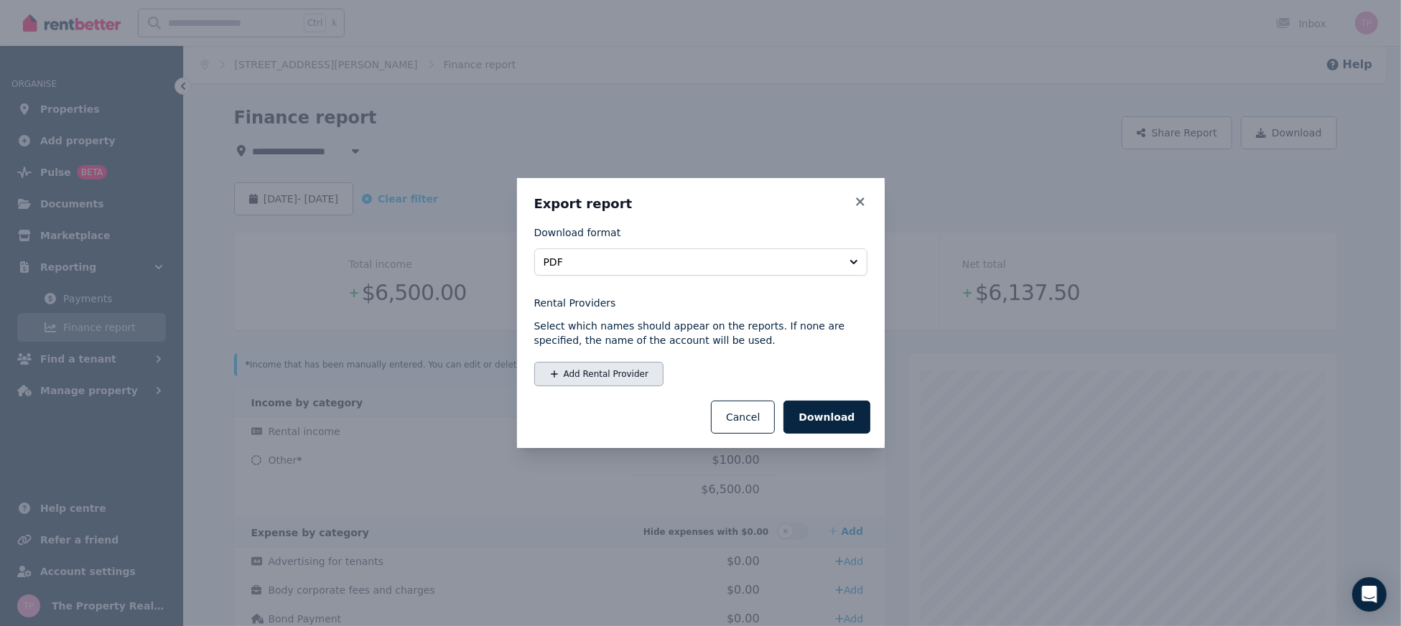
click at [621, 383] on button "Add Rental Provider" at bounding box center [598, 374] width 129 height 24
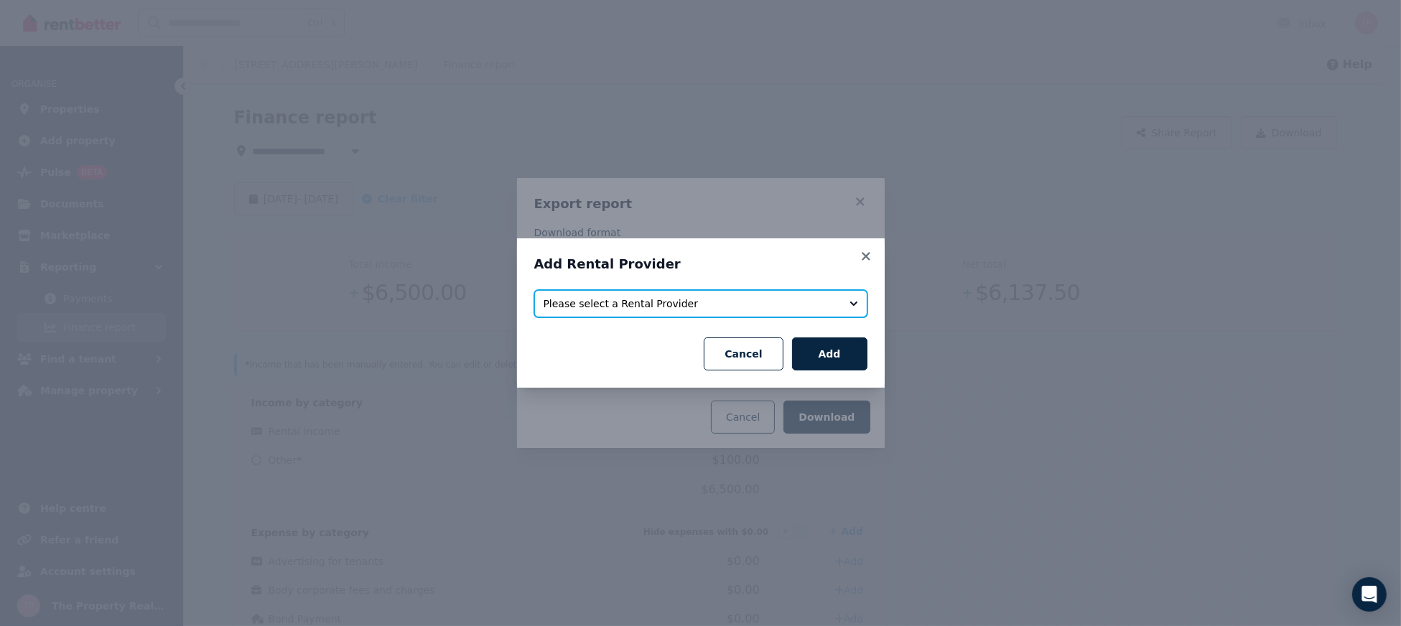
click at [616, 304] on span "Please select a Rental Provider" at bounding box center [691, 304] width 295 height 14
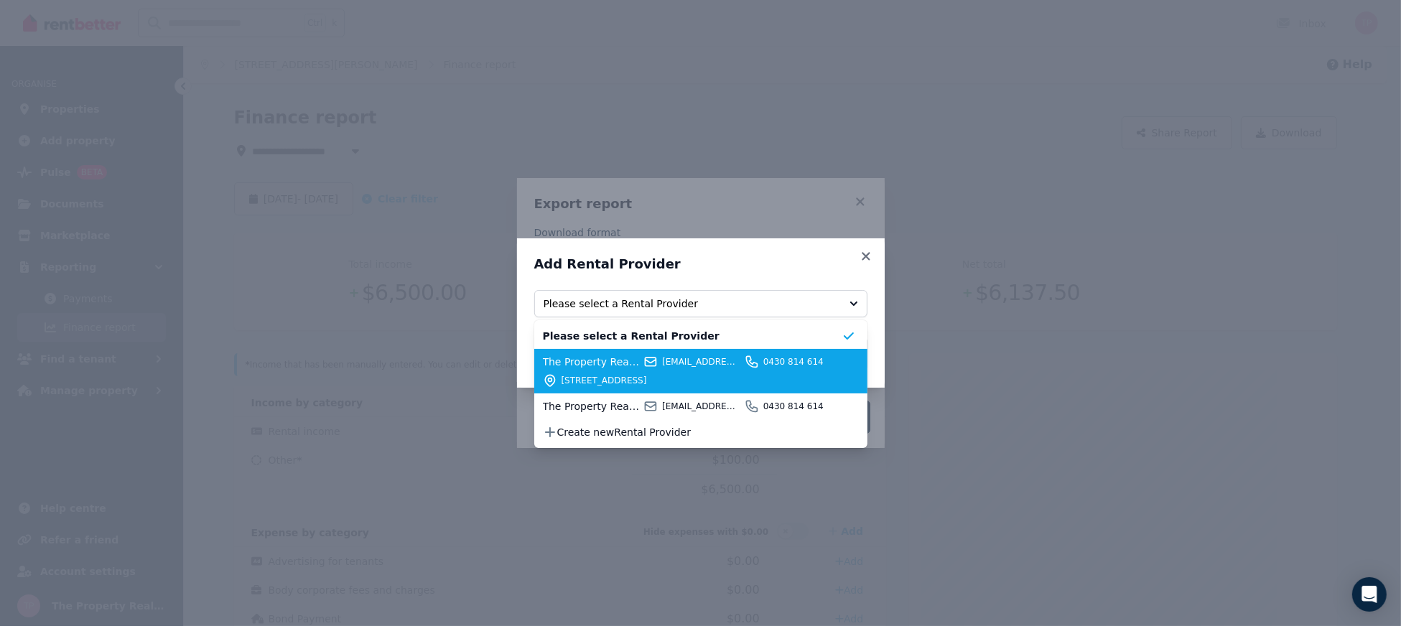
click at [606, 371] on div "The Property Realtors (AGENT) [EMAIL_ADDRESS][DOMAIN_NAME] 0430 814 [GEOGRAPHIC…" at bounding box center [692, 371] width 299 height 33
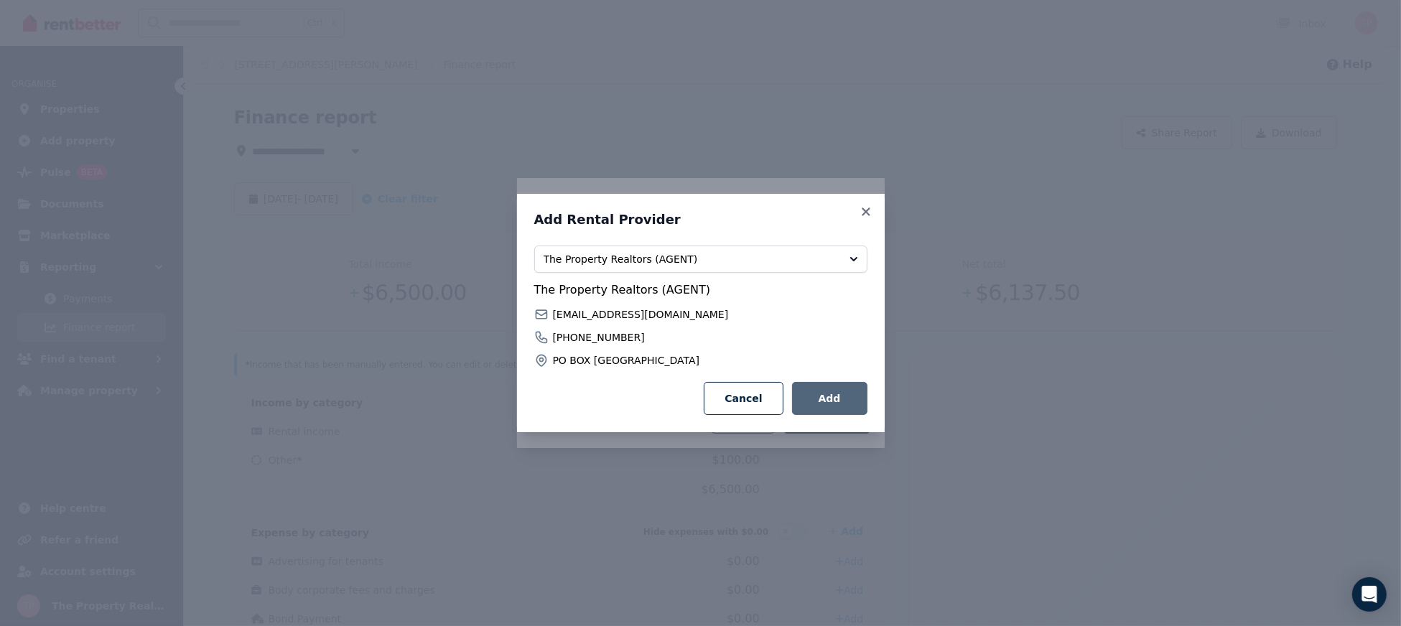
click at [841, 402] on button "Add" at bounding box center [829, 398] width 75 height 33
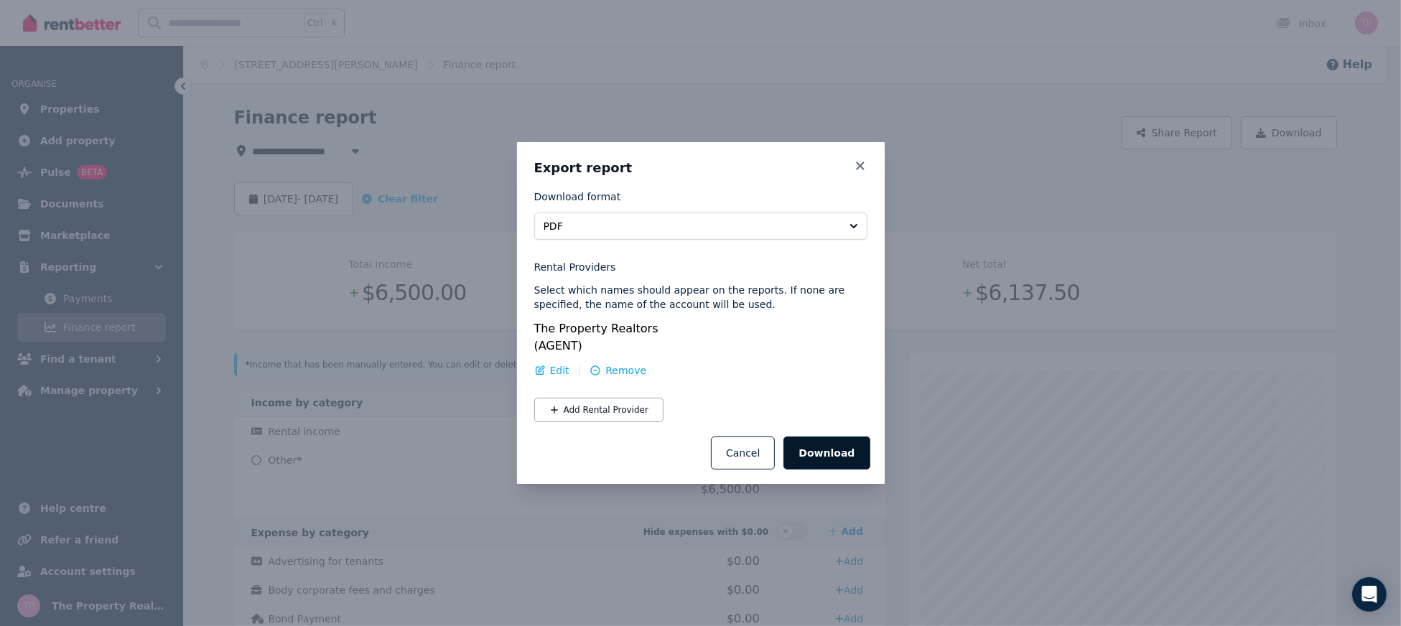
click at [835, 446] on button "Download" at bounding box center [827, 453] width 86 height 33
